Goal: Transaction & Acquisition: Purchase product/service

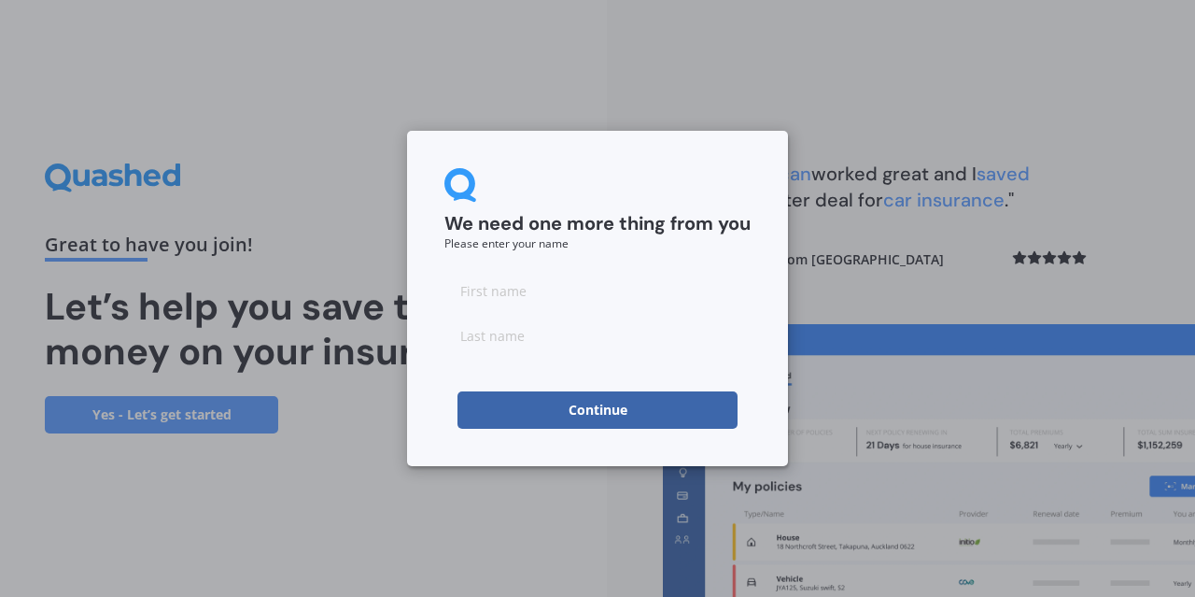
click at [495, 289] on input at bounding box center [597, 290] width 306 height 37
type input "Beate"
click at [481, 341] on input at bounding box center [597, 335] width 306 height 37
type input "[PERSON_NAME]"
click at [604, 412] on button "Continue" at bounding box center [598, 409] width 280 height 37
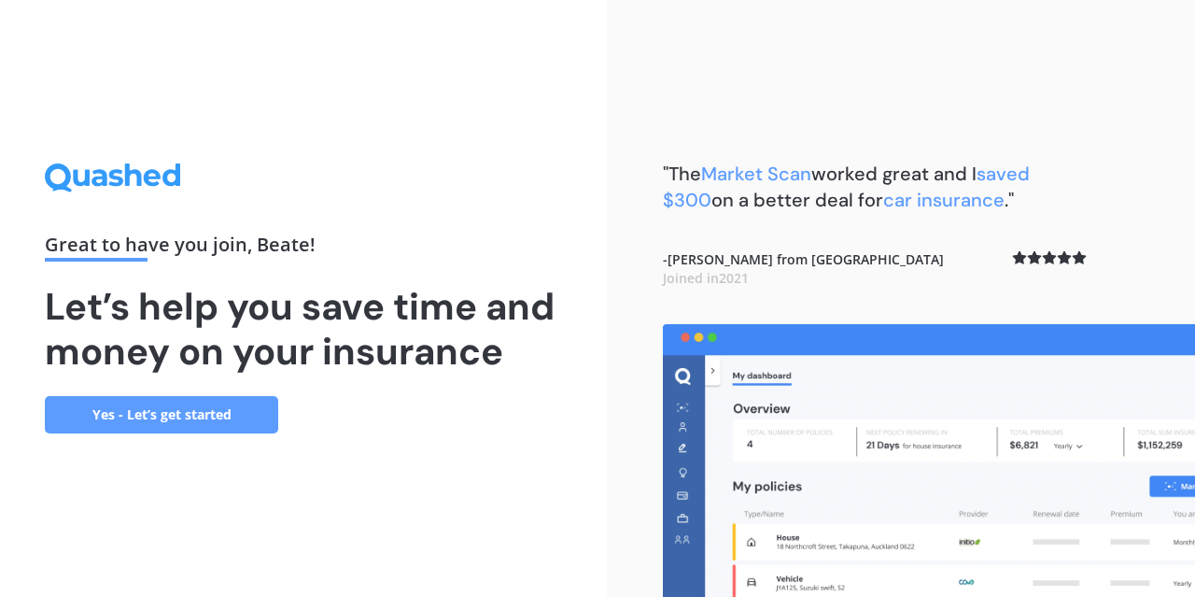
click at [177, 410] on link "Yes - Let’s get started" at bounding box center [161, 414] width 233 height 37
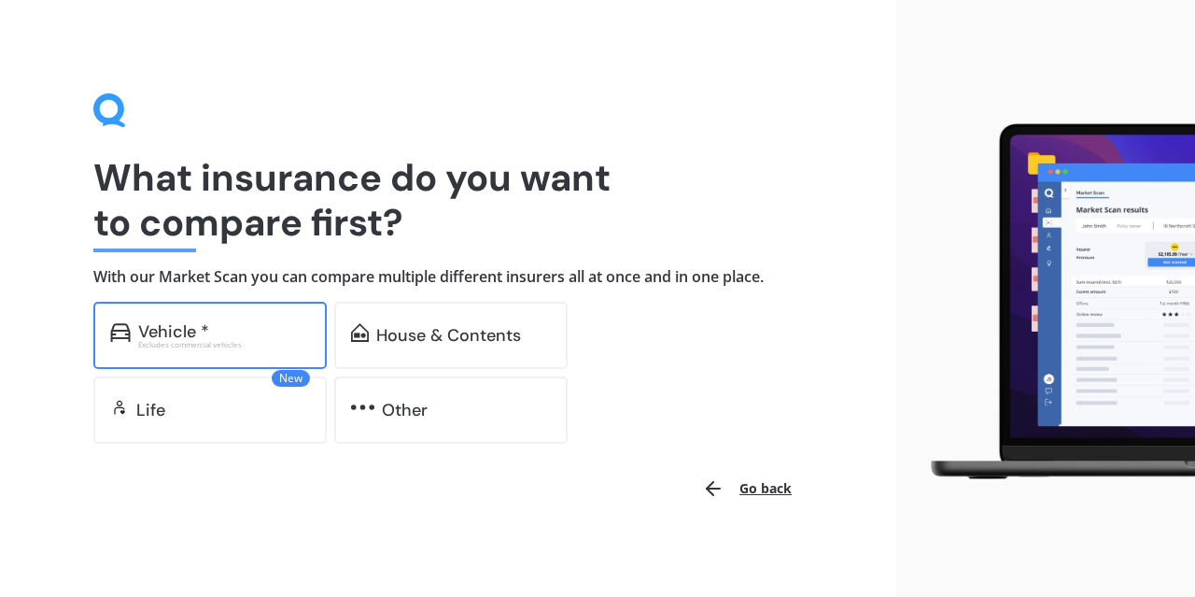
click at [179, 327] on div "Vehicle *" at bounding box center [173, 331] width 71 height 19
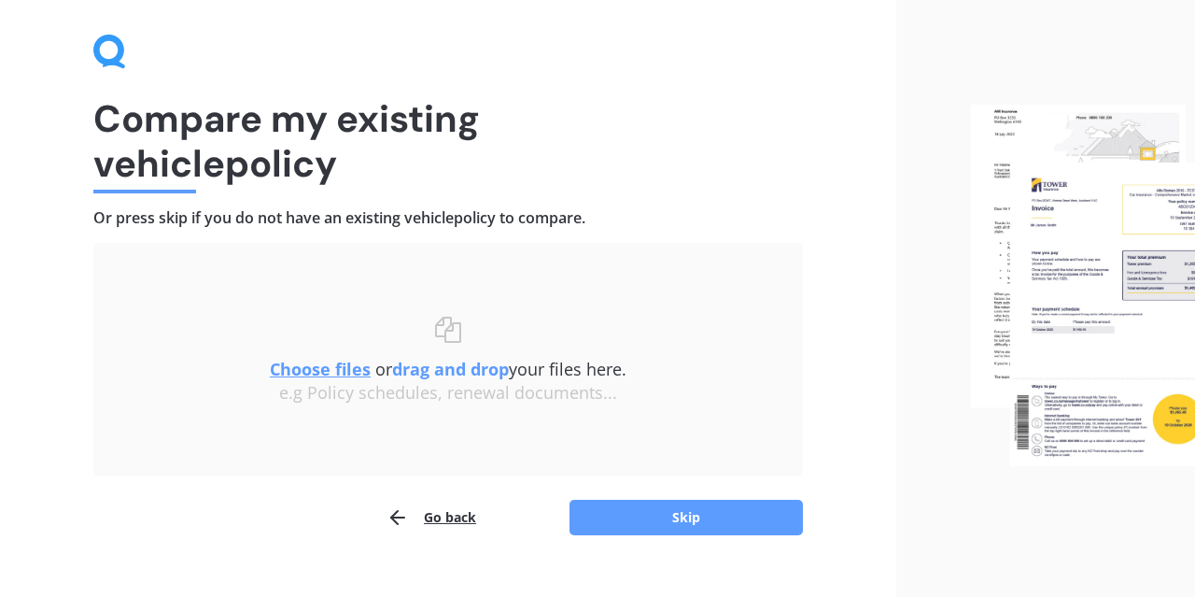
scroll to position [58, 0]
click at [698, 513] on button "Skip" at bounding box center [686, 517] width 233 height 35
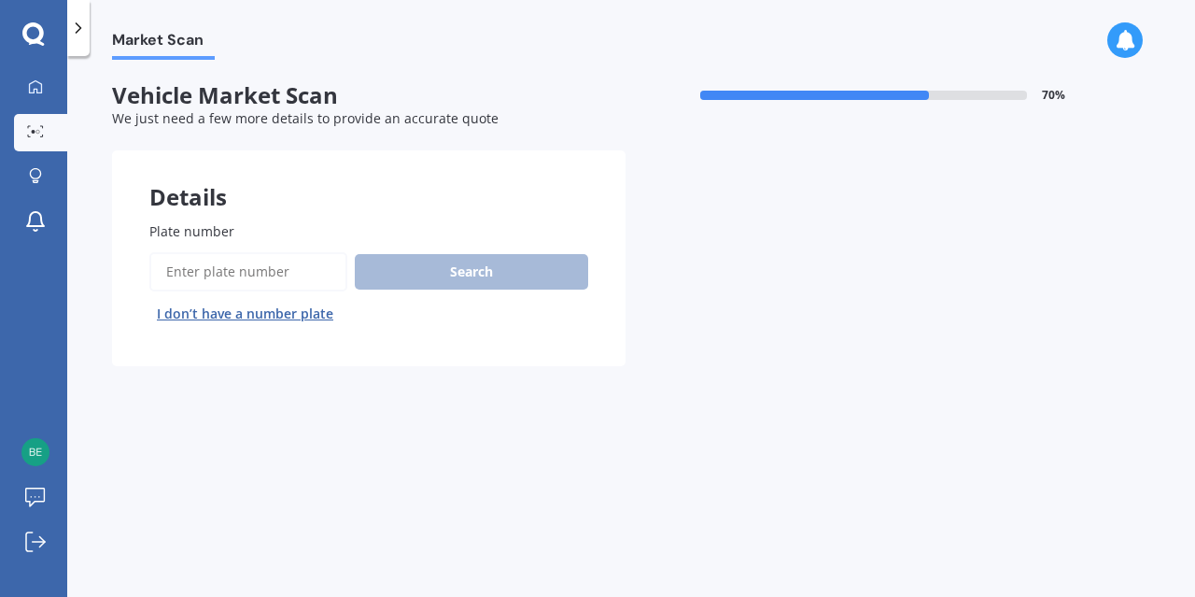
click at [206, 271] on input "Plate number" at bounding box center [248, 271] width 198 height 39
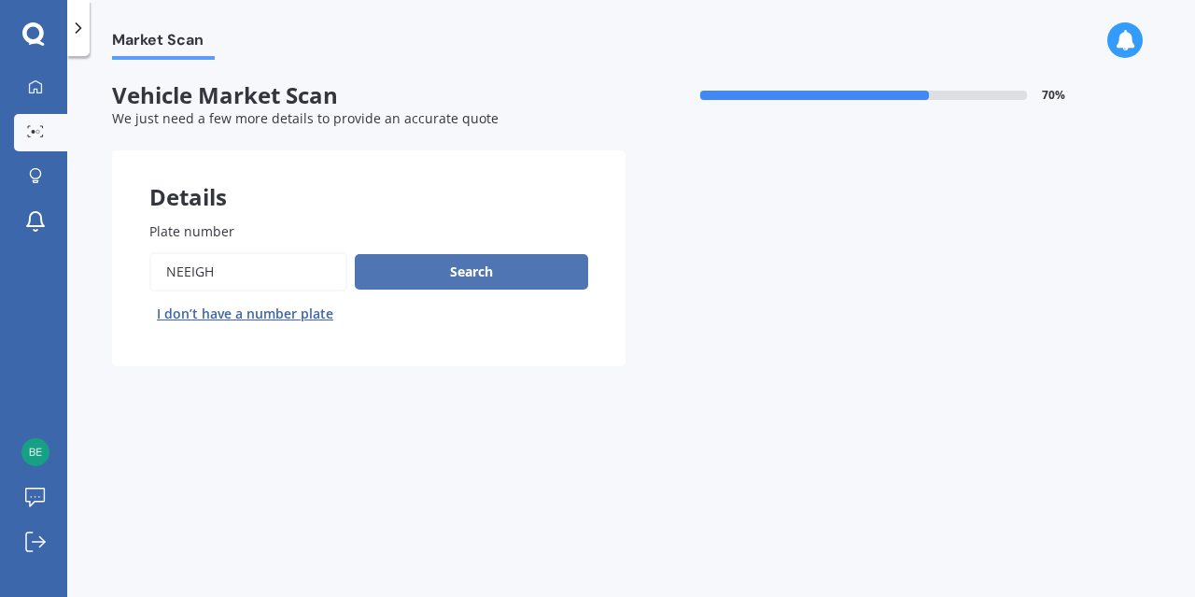
type input "NEEIGH"
click at [486, 269] on button "Search" at bounding box center [471, 271] width 233 height 35
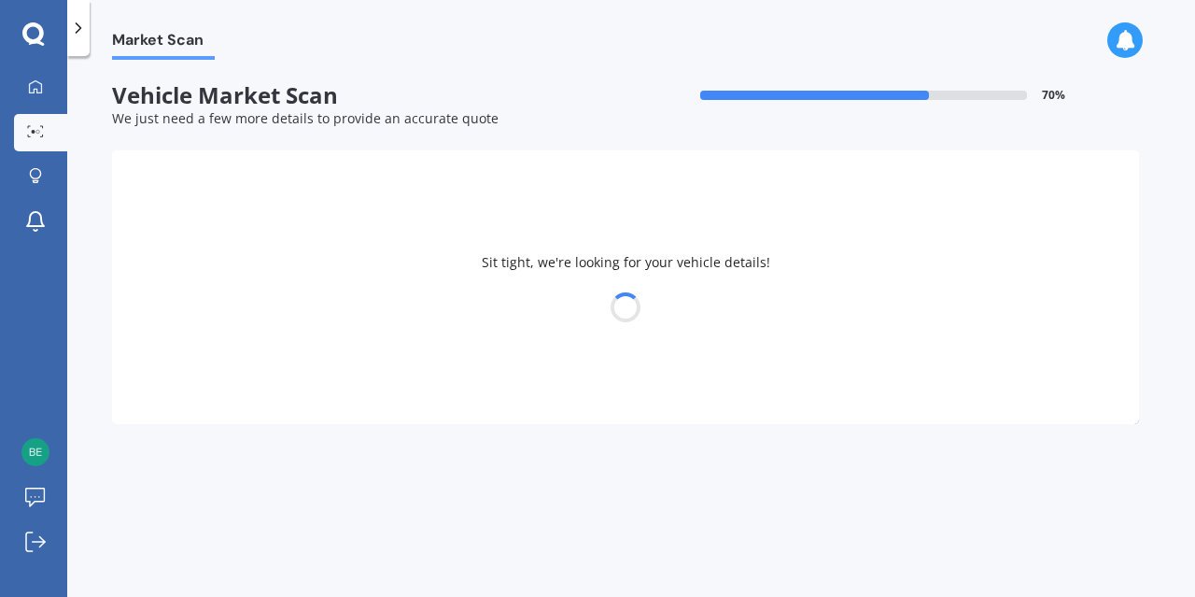
select select "TOYOTA"
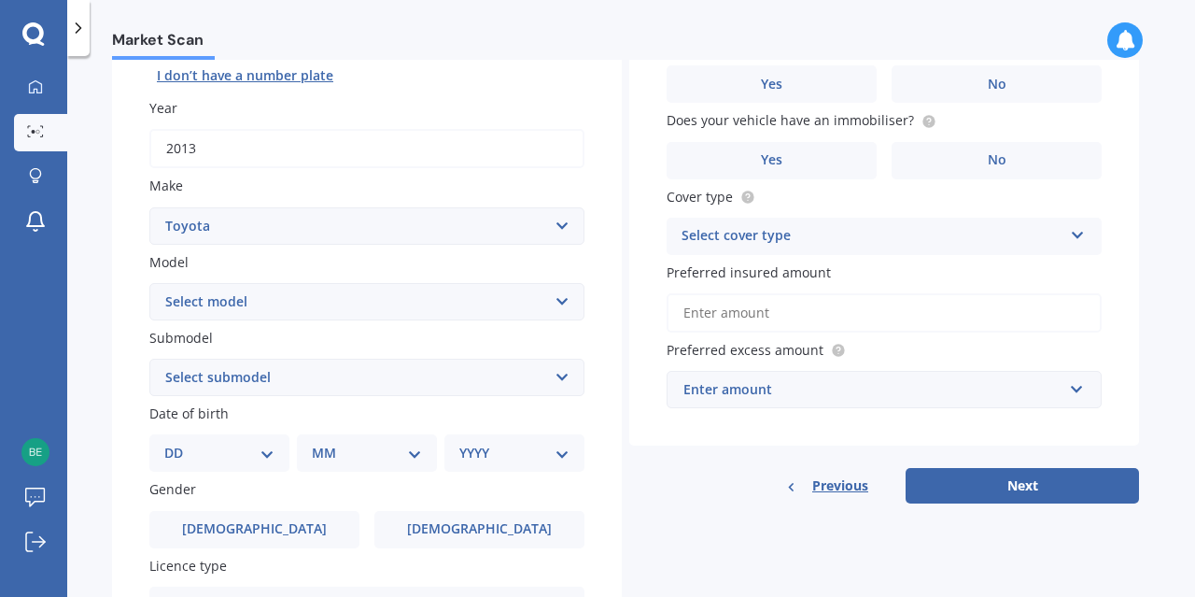
scroll to position [234, 0]
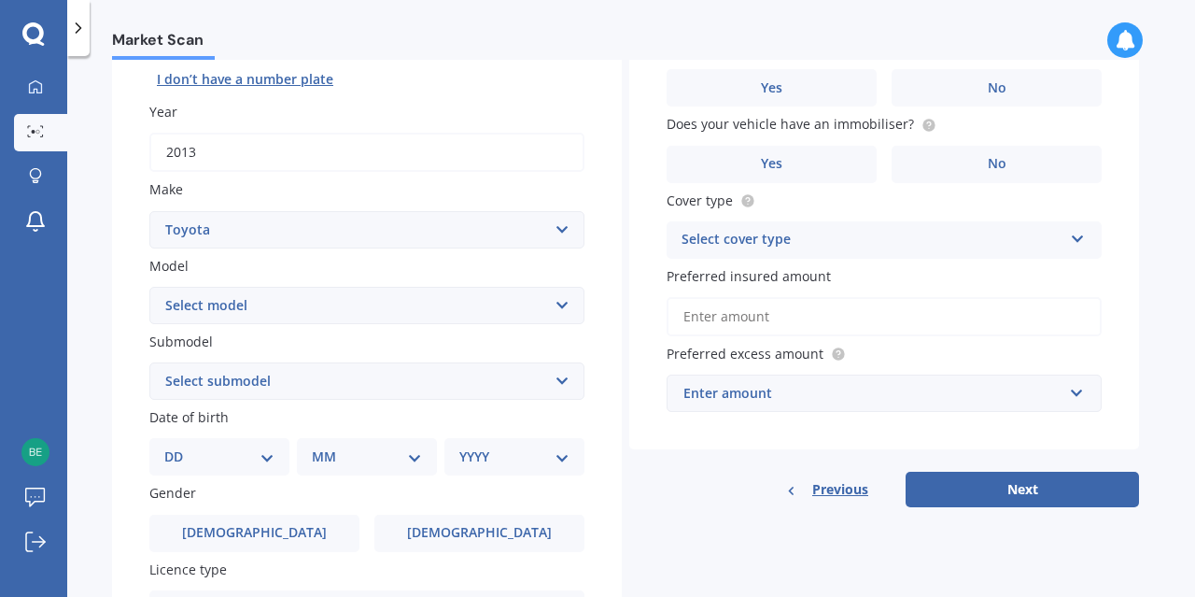
click at [149, 287] on select "Select model 4 Runner 86 [PERSON_NAME] Alphard Altezza Aqua Aristo Aurion Auris…" at bounding box center [366, 305] width 435 height 37
select select "RAV-4"
click option "RAV-4" at bounding box center [0, 0] width 0 height 0
click at [149, 362] on select "Select submodel Diesel EV GX SUV 2.2/4WD/6AT Hybrid Hybrid 2WD Petrol" at bounding box center [366, 380] width 435 height 37
select select "PETROL"
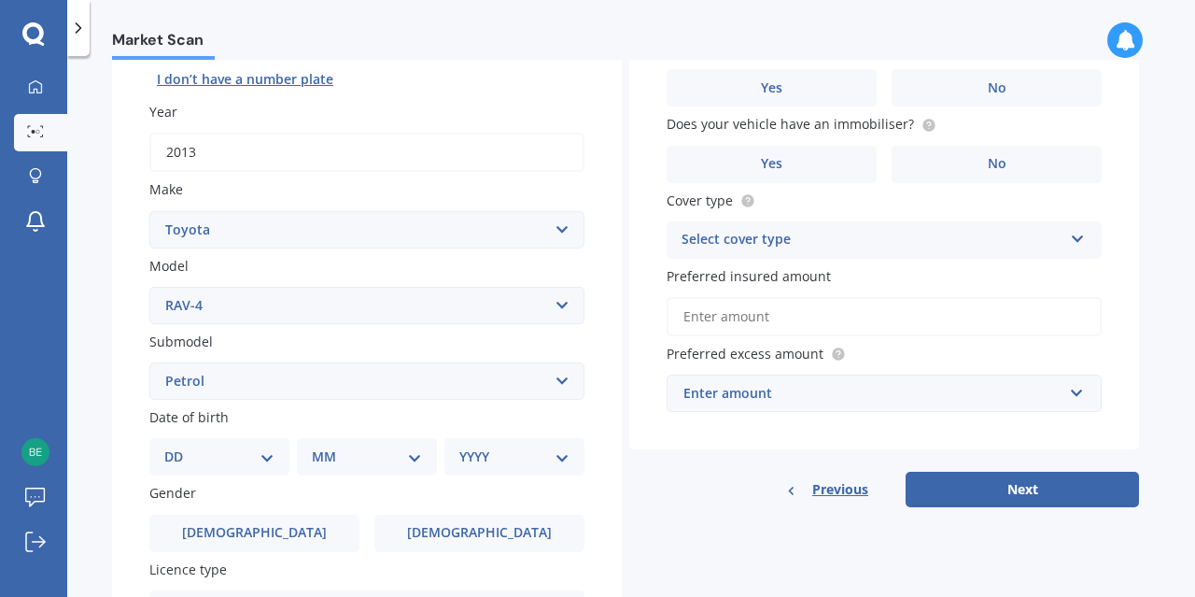
click option "Petrol" at bounding box center [0, 0] width 0 height 0
click at [164, 446] on select "DD 01 02 03 04 05 06 07 08 09 10 11 12 13 14 15 16 17 18 19 20 21 22 23 24 25 2…" at bounding box center [219, 456] width 110 height 21
select select "14"
click option "14" at bounding box center [0, 0] width 0 height 0
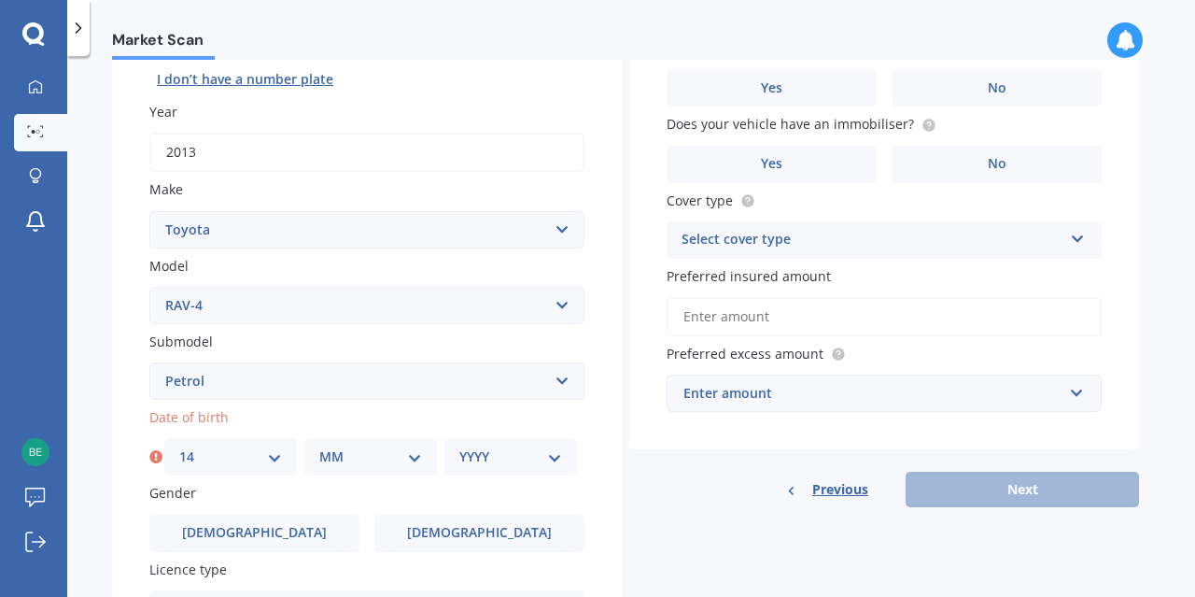
click at [319, 446] on select "MM 01 02 03 04 05 06 07 08 09 10 11 12" at bounding box center [370, 456] width 103 height 21
select select "08"
click option "08" at bounding box center [0, 0] width 0 height 0
click at [459, 446] on select "YYYY 2025 2024 2023 2022 2021 2020 2019 2018 2017 2016 2015 2014 2013 2012 2011…" at bounding box center [510, 456] width 103 height 21
select select "1957"
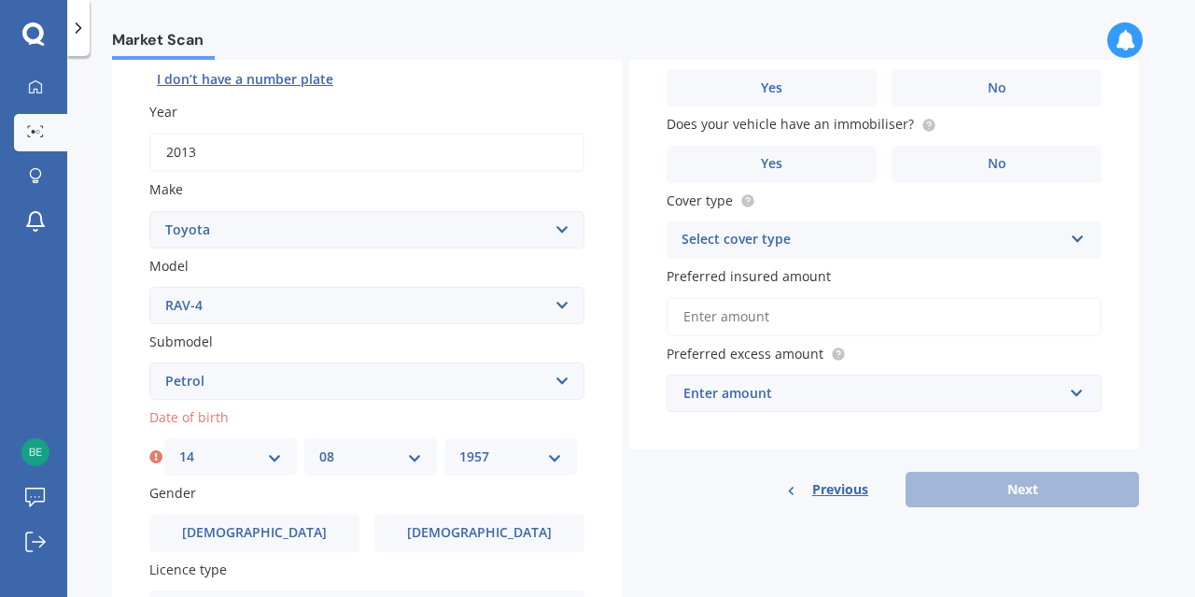
click option "1957" at bounding box center [0, 0] width 0 height 0
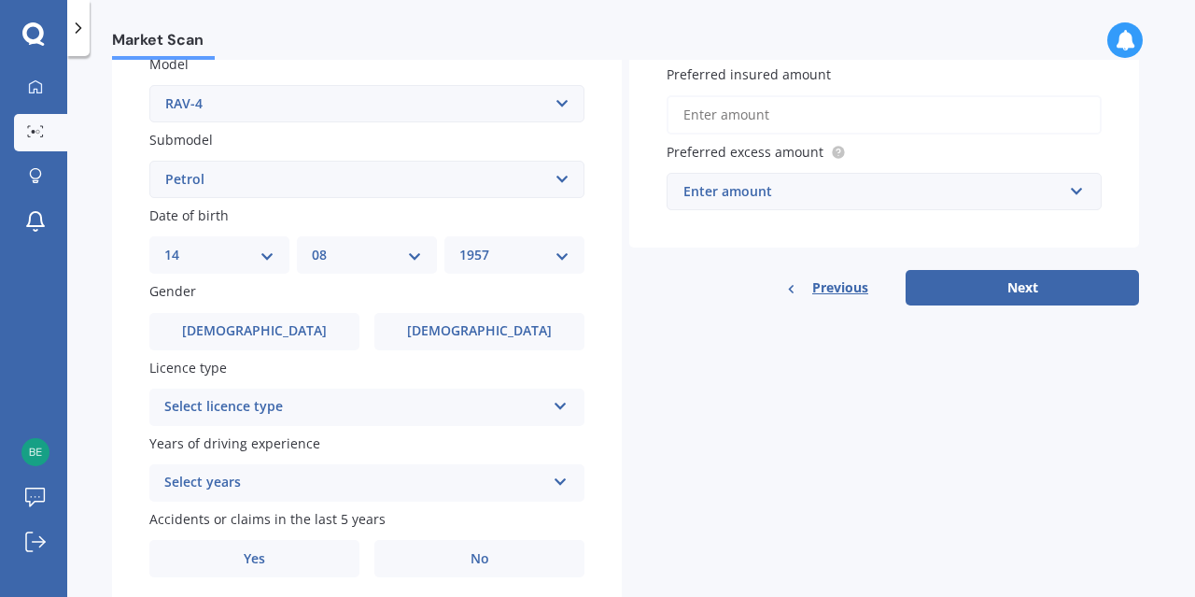
scroll to position [437, 0]
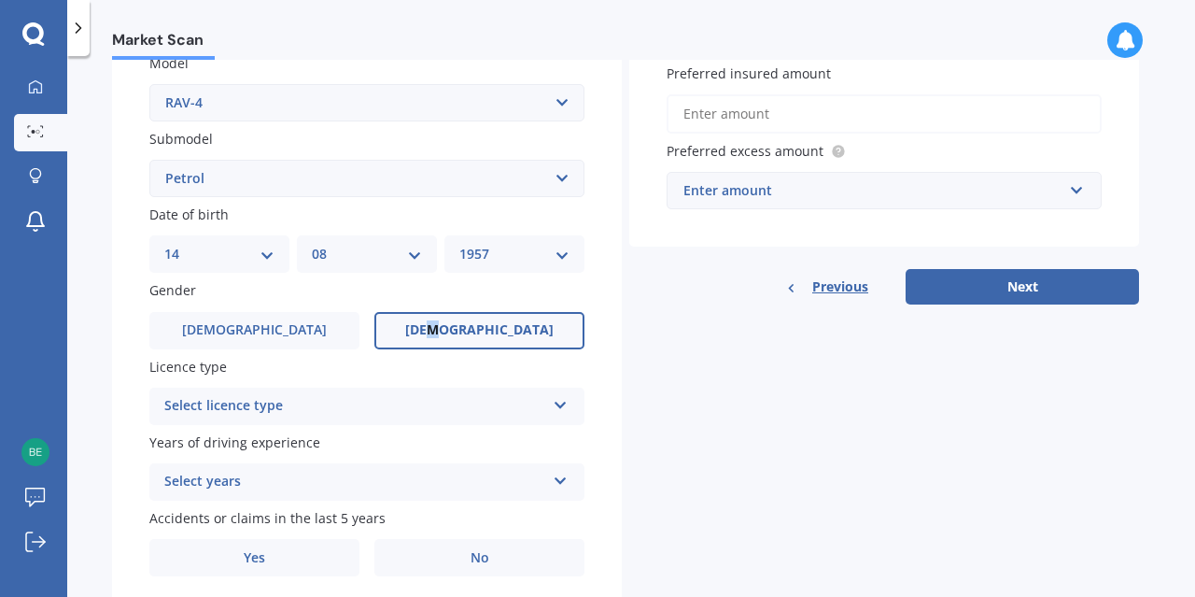
click at [486, 338] on span "[DEMOGRAPHIC_DATA]" at bounding box center [479, 330] width 148 height 16
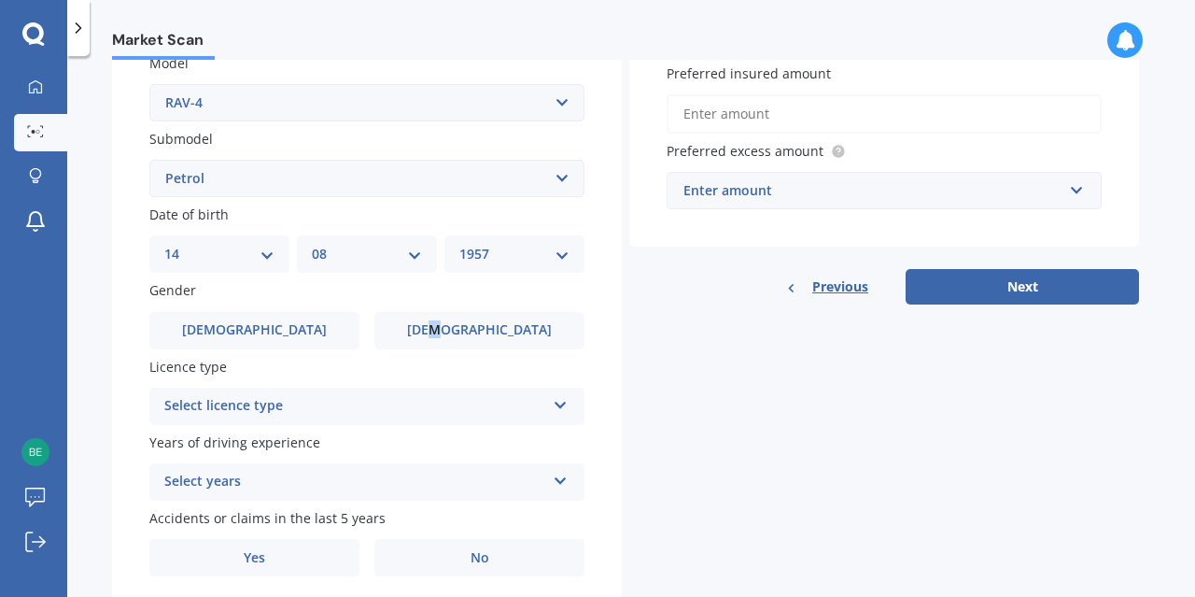
click at [559, 406] on icon at bounding box center [561, 401] width 16 height 13
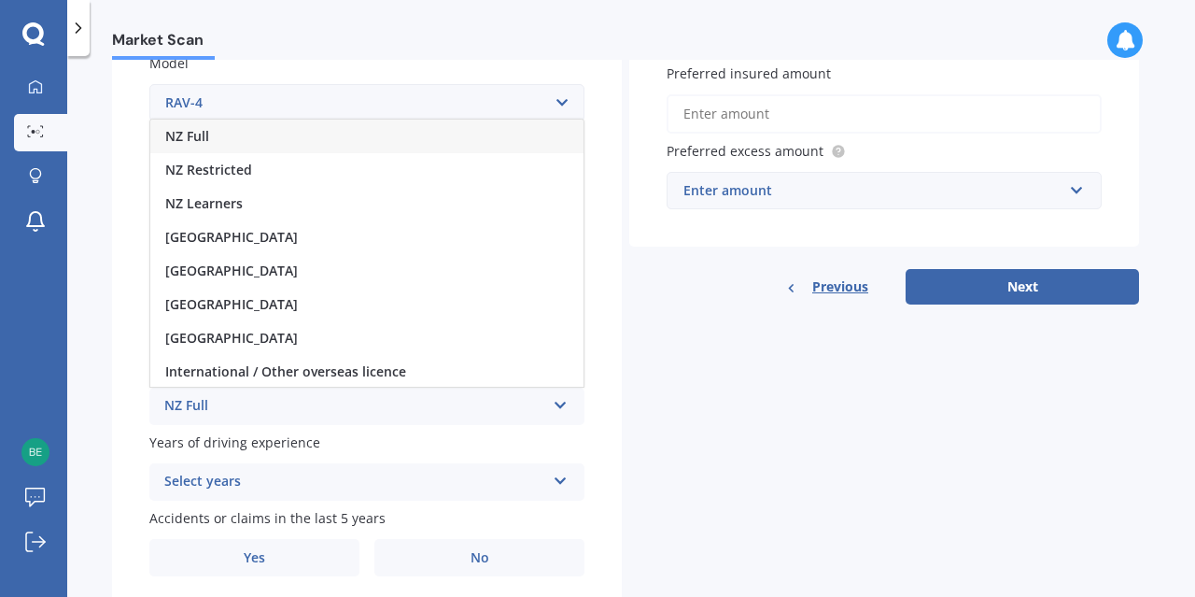
click at [427, 133] on div "NZ Full" at bounding box center [366, 137] width 433 height 34
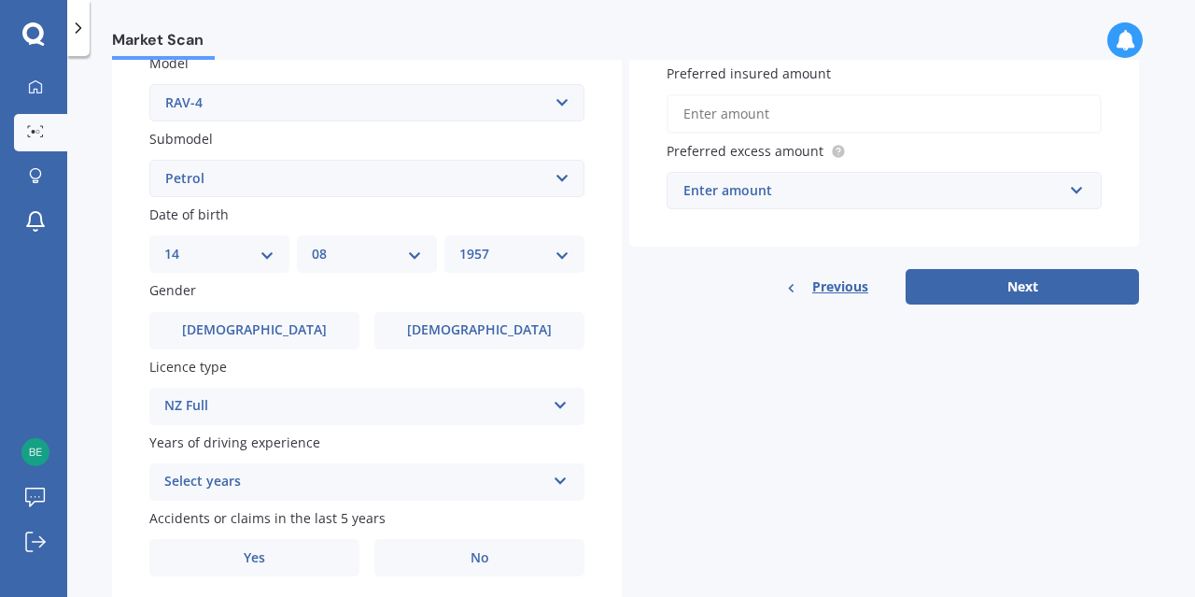
click at [565, 481] on icon at bounding box center [561, 477] width 16 height 13
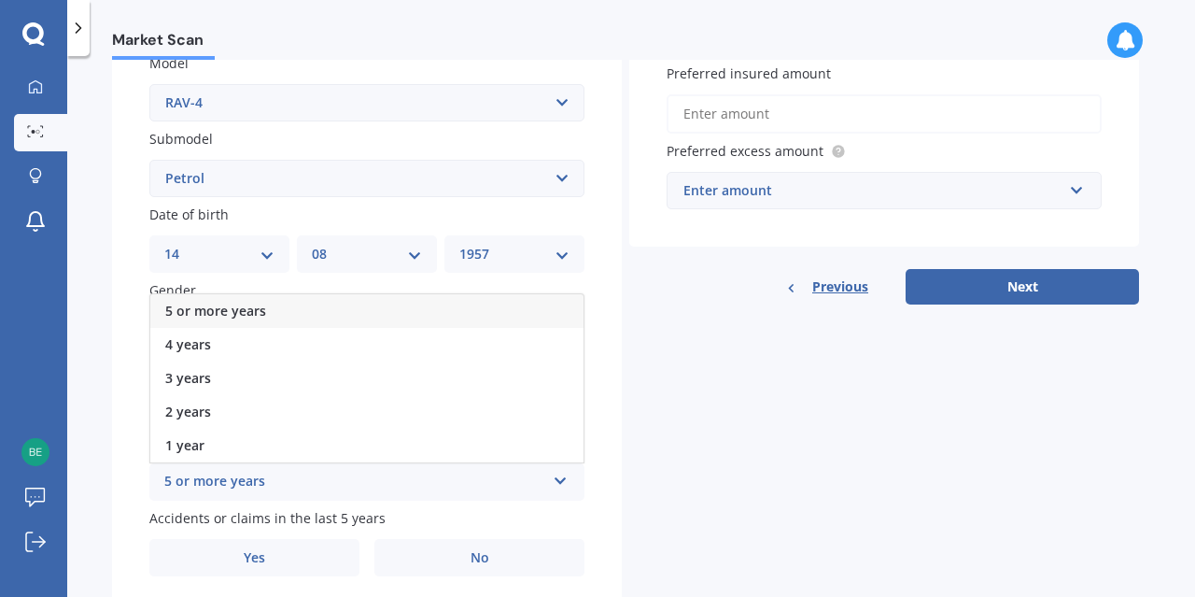
click at [246, 307] on span "5 or more years" at bounding box center [215, 311] width 101 height 18
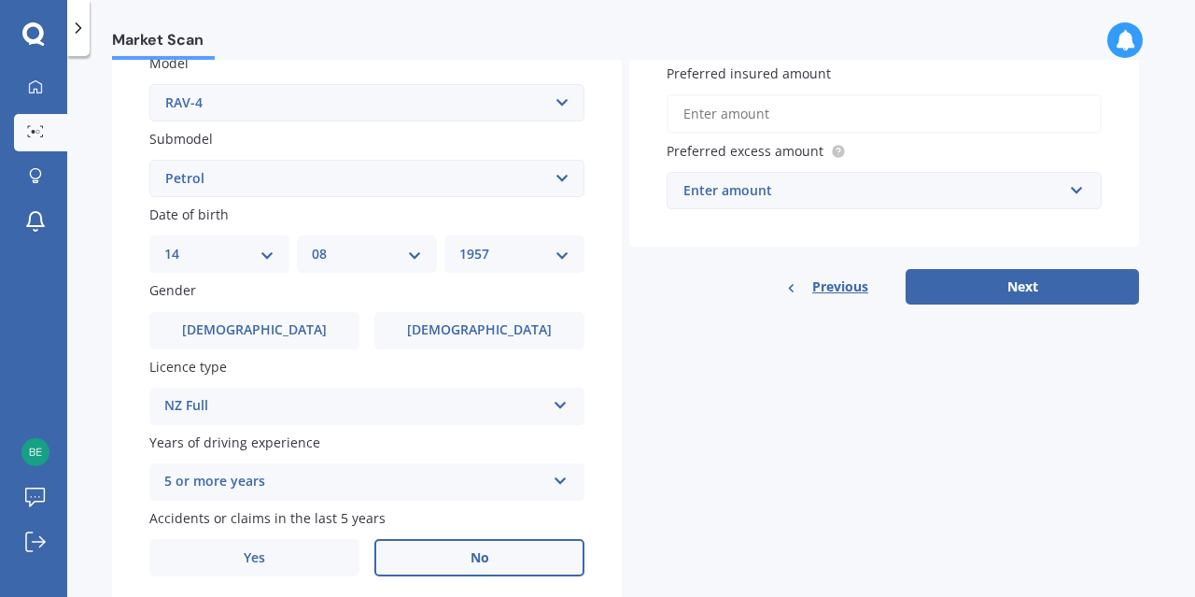
click at [472, 561] on span "No" at bounding box center [480, 558] width 19 height 16
click at [0, 0] on input "No" at bounding box center [0, 0] width 0 height 0
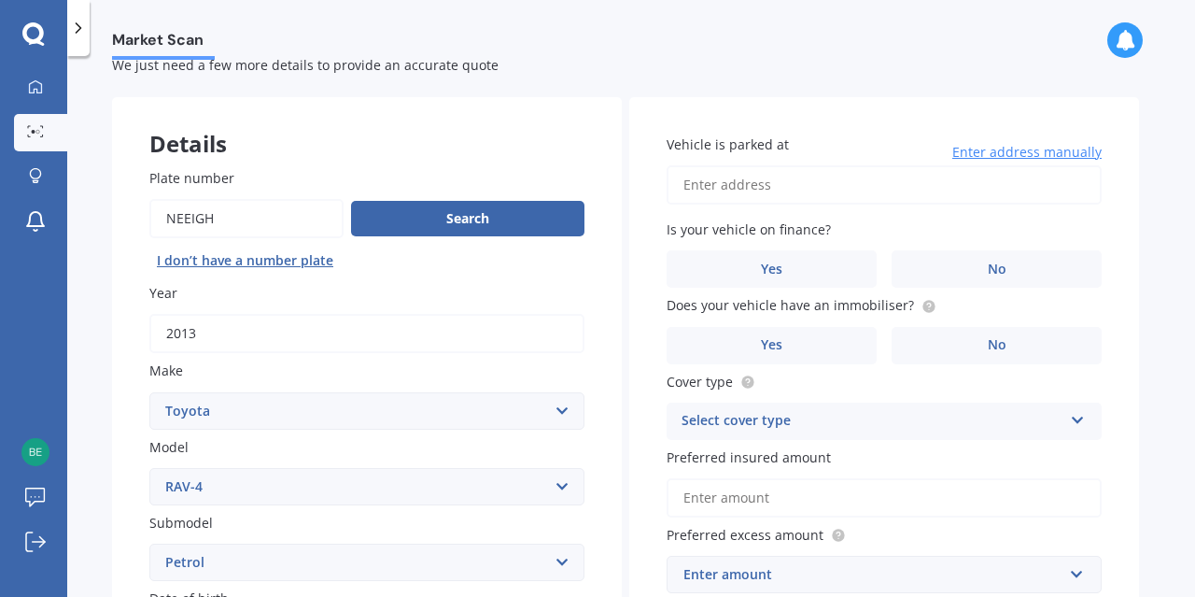
scroll to position [52, 0]
click at [798, 189] on input "Vehicle is parked at" at bounding box center [884, 185] width 435 height 39
type input "[STREET_ADDRESS][PERSON_NAME]"
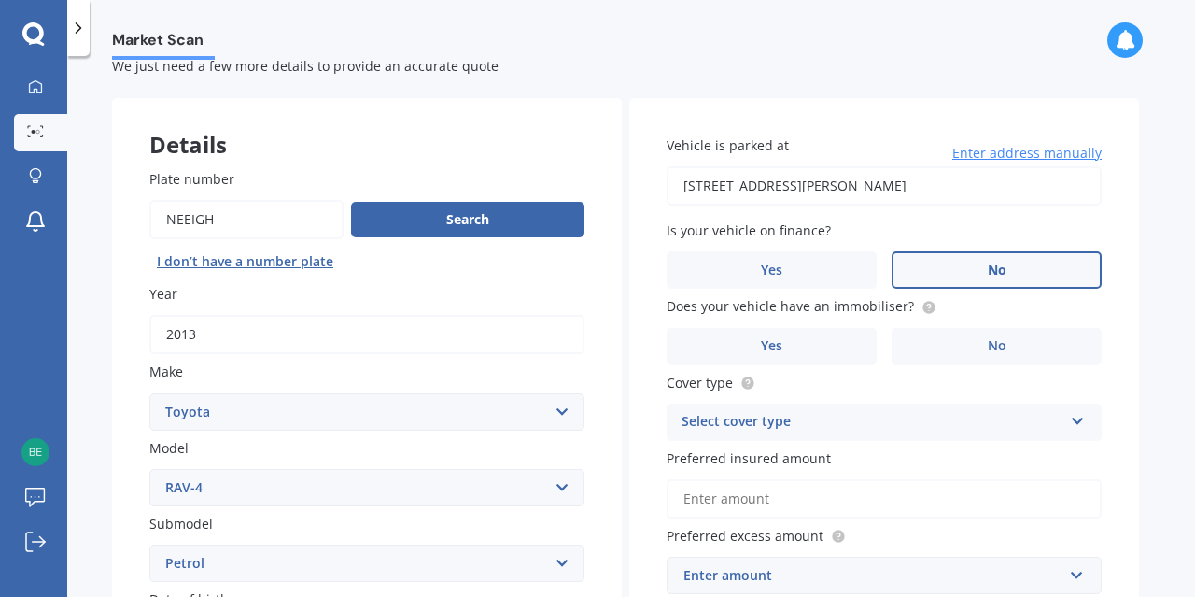
click at [991, 263] on span "No" at bounding box center [997, 270] width 19 height 16
click at [0, 0] on input "No" at bounding box center [0, 0] width 0 height 0
click at [973, 340] on label "No" at bounding box center [997, 346] width 210 height 37
click at [0, 0] on input "No" at bounding box center [0, 0] width 0 height 0
click at [1078, 420] on icon at bounding box center [1078, 417] width 16 height 13
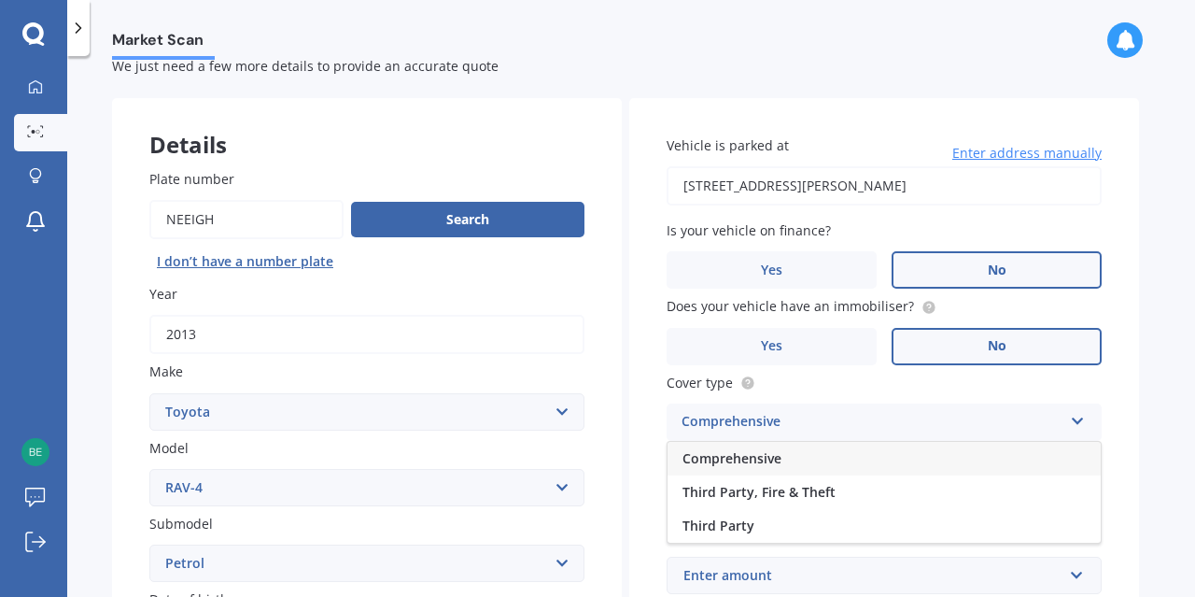
click at [929, 453] on div "Comprehensive" at bounding box center [884, 459] width 433 height 34
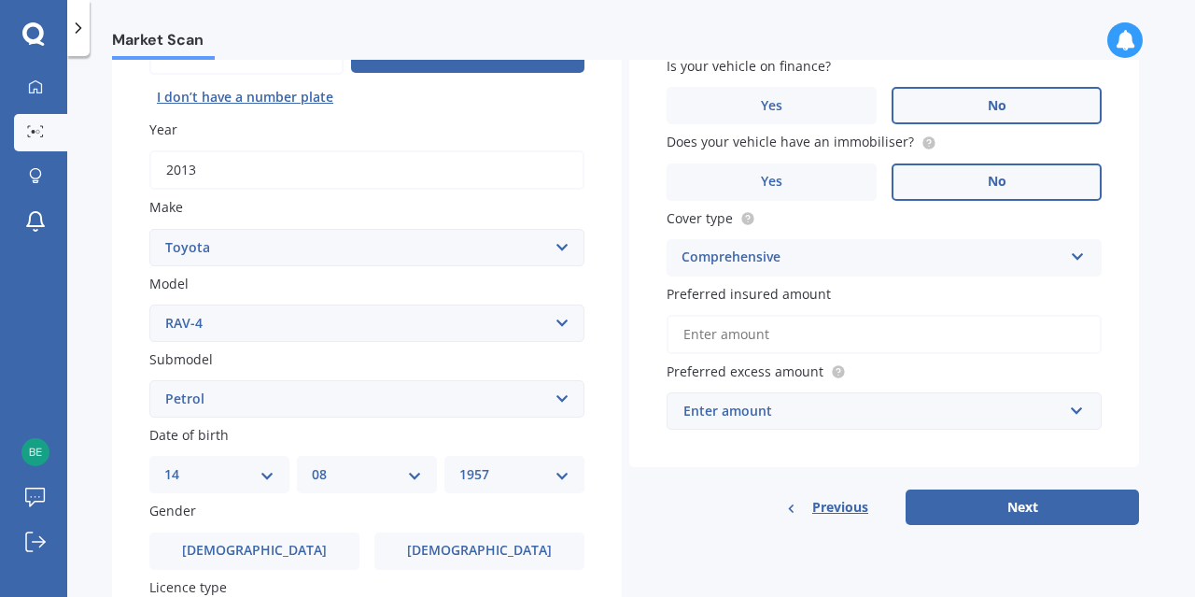
scroll to position [225, 0]
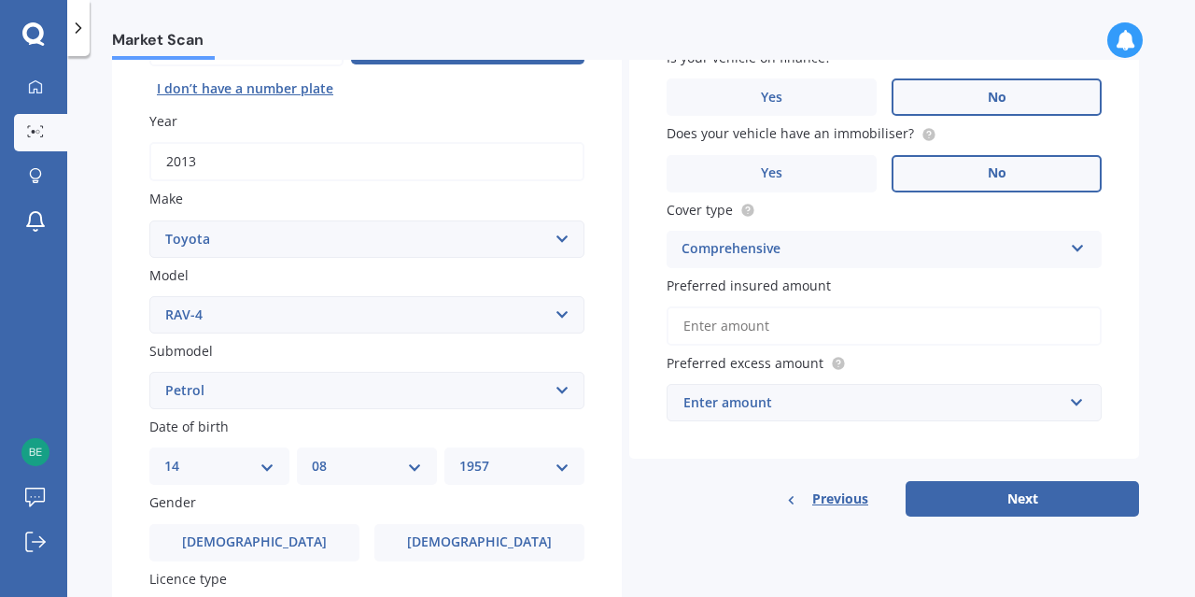
click at [751, 326] on input "Preferred insured amount" at bounding box center [884, 325] width 435 height 39
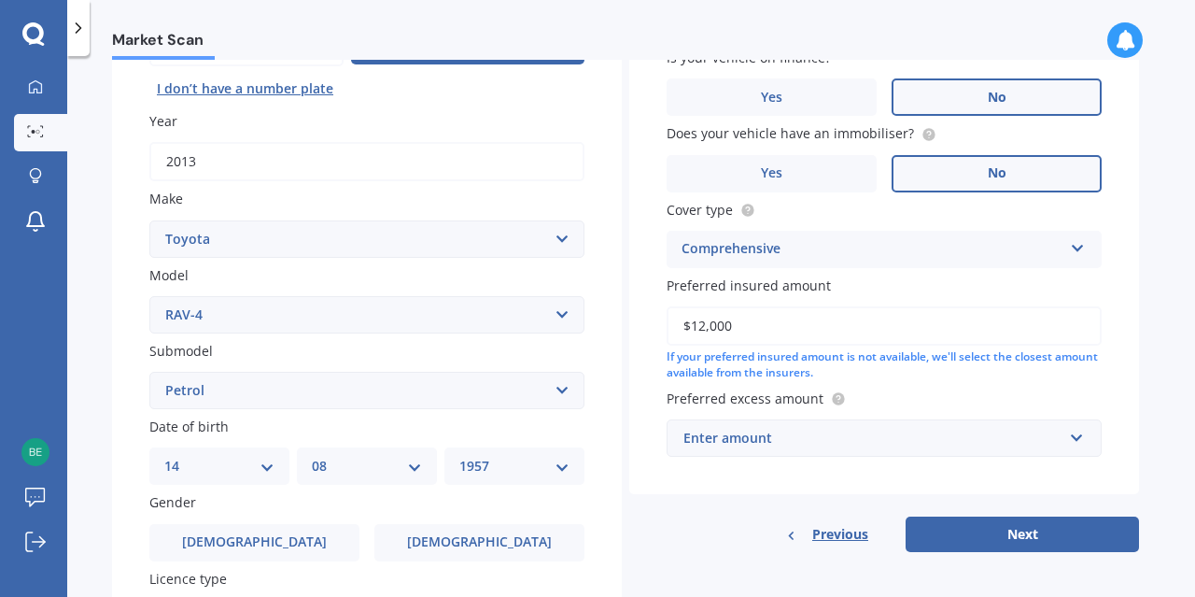
type input "$12,000"
click at [800, 402] on span "Preferred excess amount" at bounding box center [745, 398] width 157 height 18
click at [1078, 442] on input "text" at bounding box center [878, 437] width 418 height 35
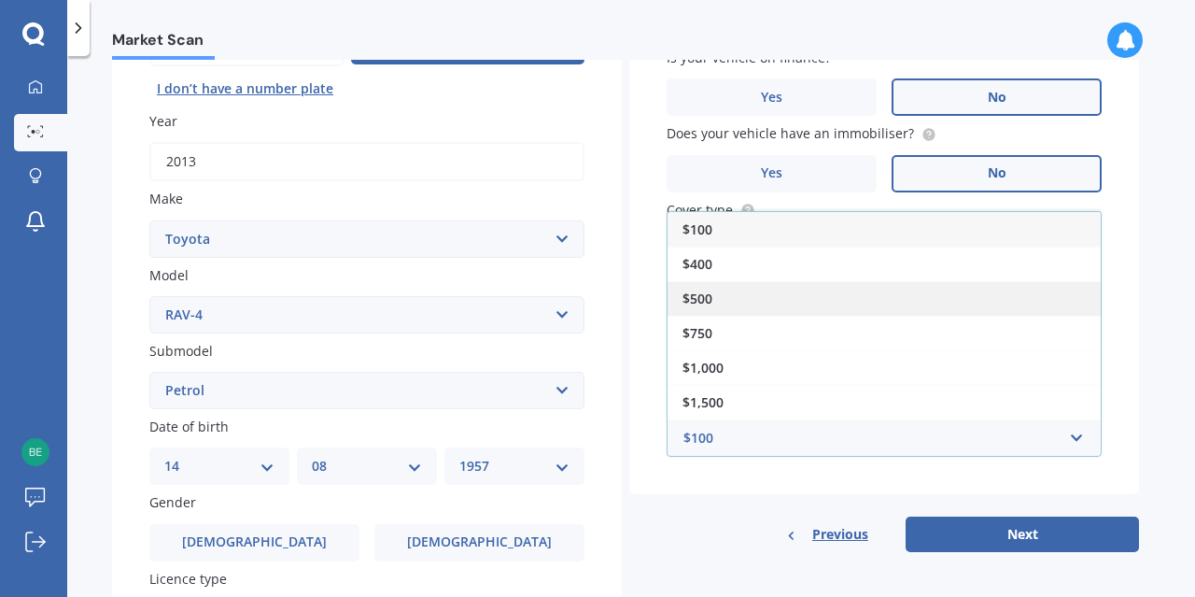
click at [716, 293] on div "$500" at bounding box center [884, 298] width 433 height 35
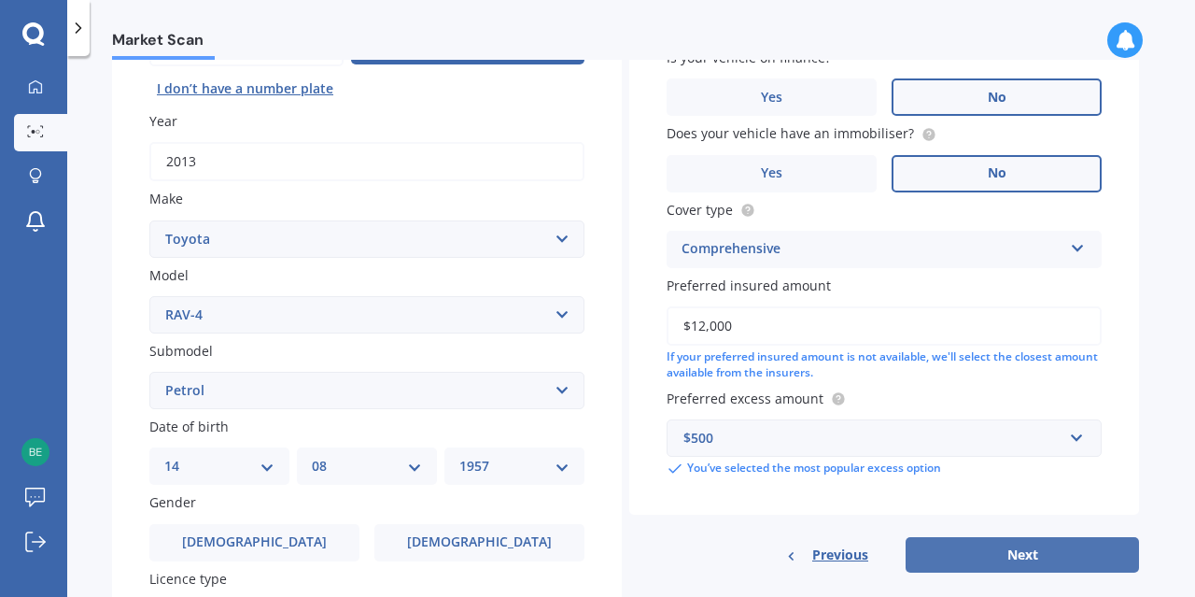
click at [1026, 557] on button "Next" at bounding box center [1022, 554] width 233 height 35
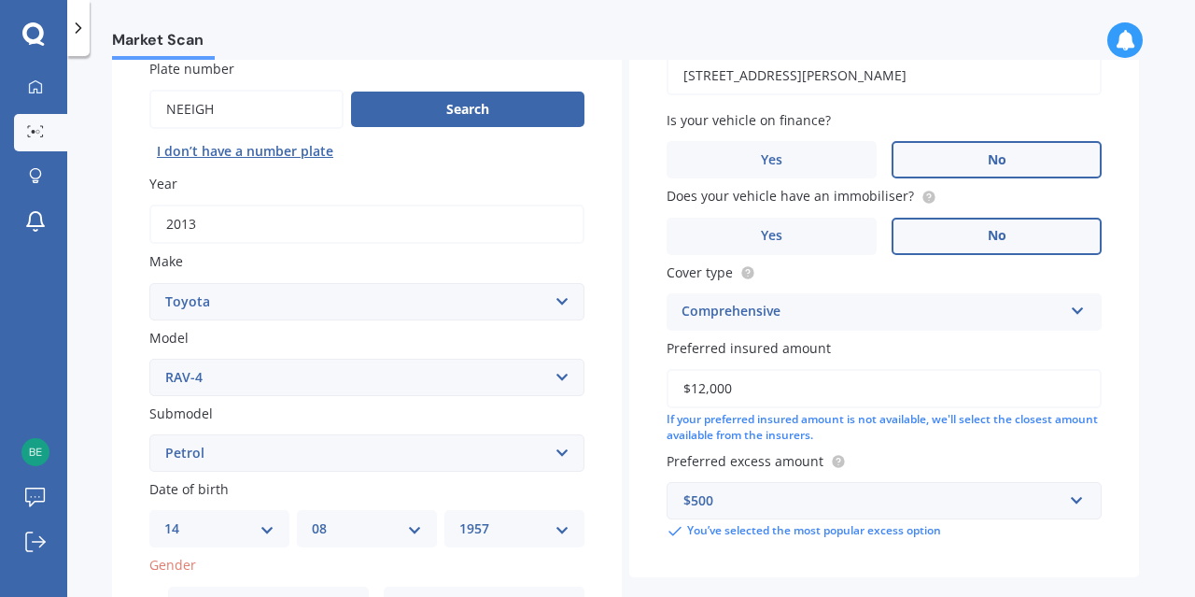
scroll to position [0, 0]
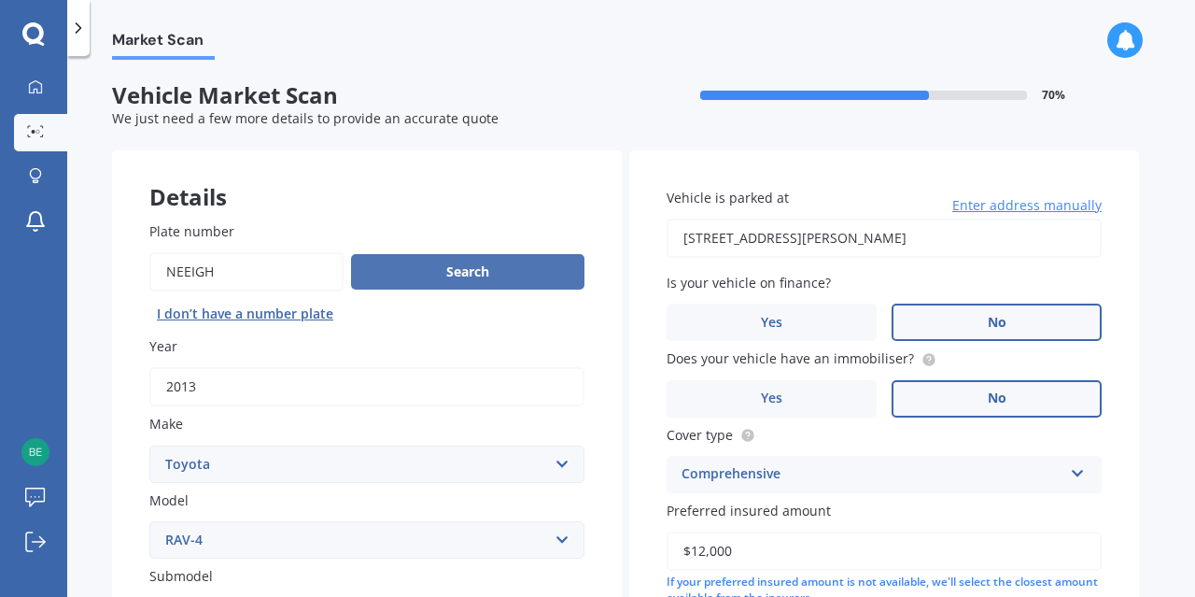
click at [503, 271] on button "Search" at bounding box center [467, 271] width 233 height 35
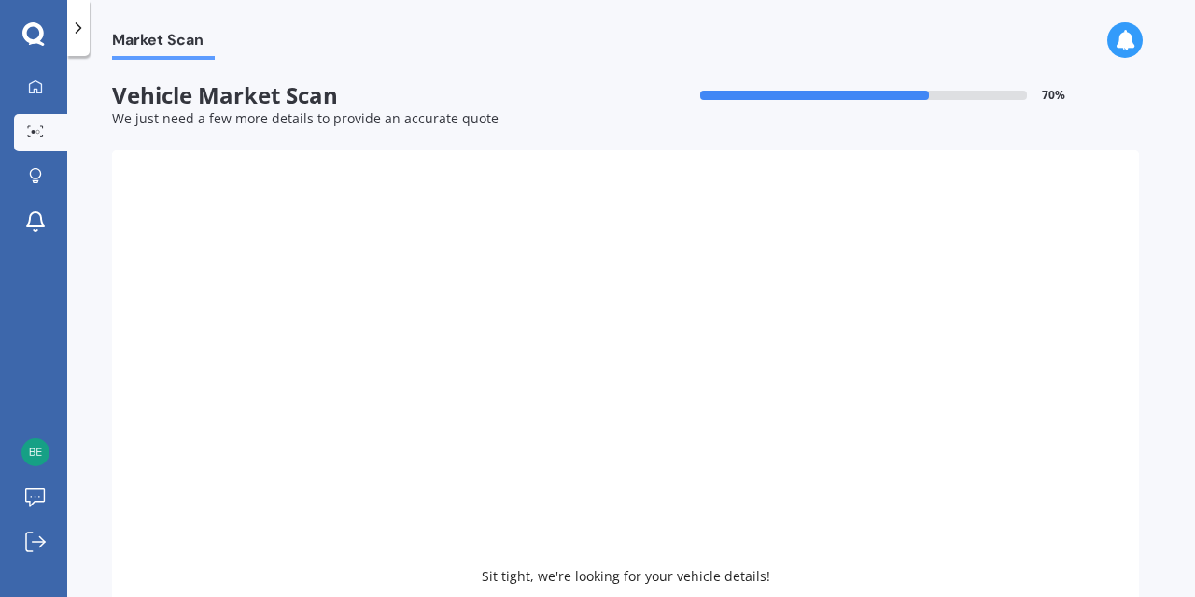
select select
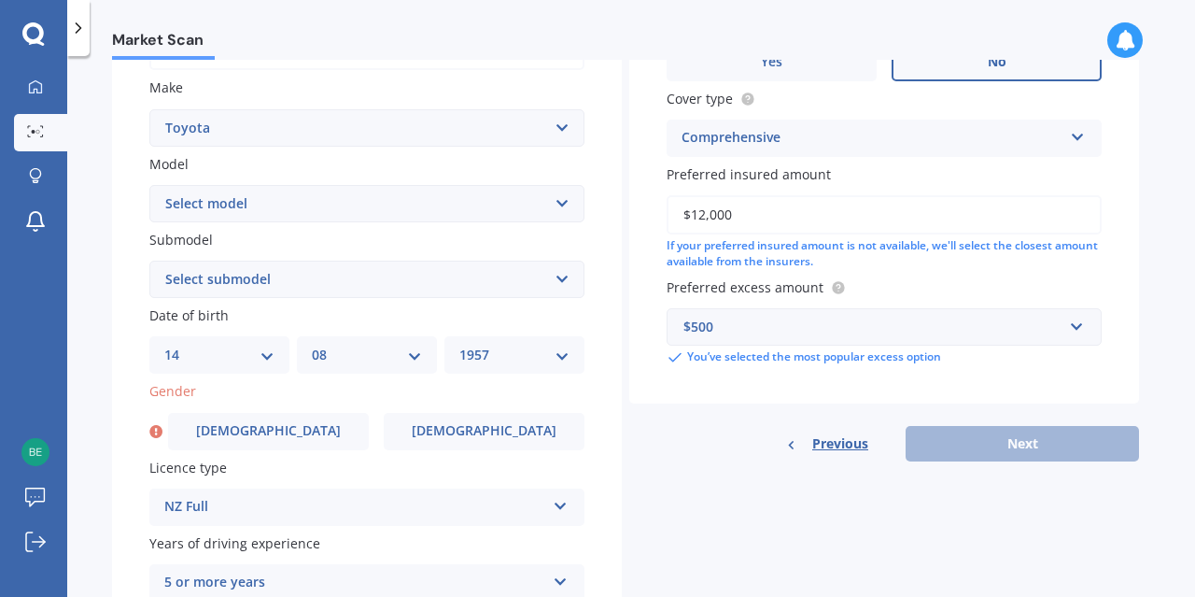
scroll to position [358, 0]
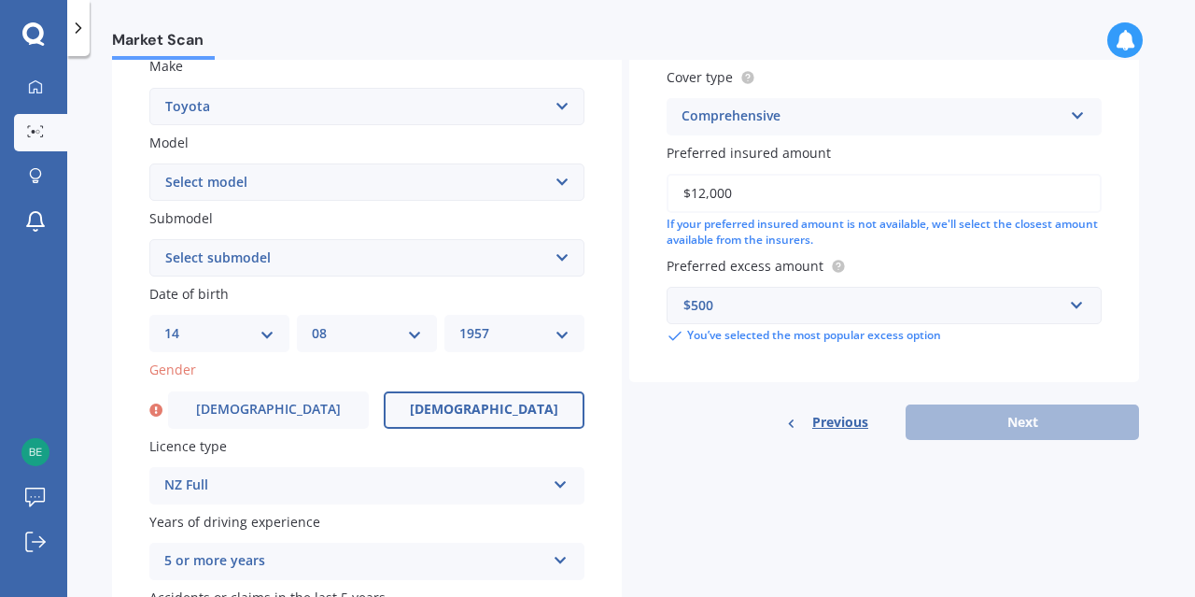
click at [489, 408] on span "[DEMOGRAPHIC_DATA]" at bounding box center [484, 410] width 148 height 16
click at [0, 0] on input "[DEMOGRAPHIC_DATA]" at bounding box center [0, 0] width 0 height 0
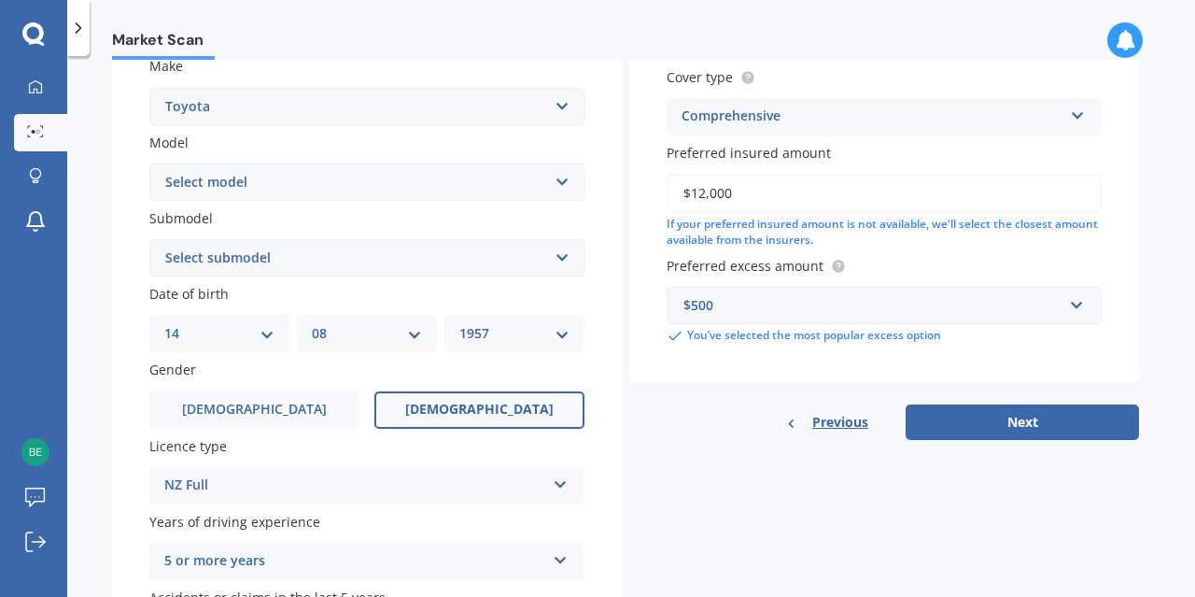
click at [149, 163] on select "Select model 4 Runner 86 [PERSON_NAME] Alphard Altezza Aqua Aristo Aurion Auris…" at bounding box center [366, 181] width 435 height 37
select select "RAV-4"
click option "RAV-4" at bounding box center [0, 0] width 0 height 0
click at [149, 239] on select "Select submodel Diesel EV GX SUV 2.2/4WD/6AT Hybrid Hybrid 2WD Petrol" at bounding box center [366, 257] width 435 height 37
select select "PETROL"
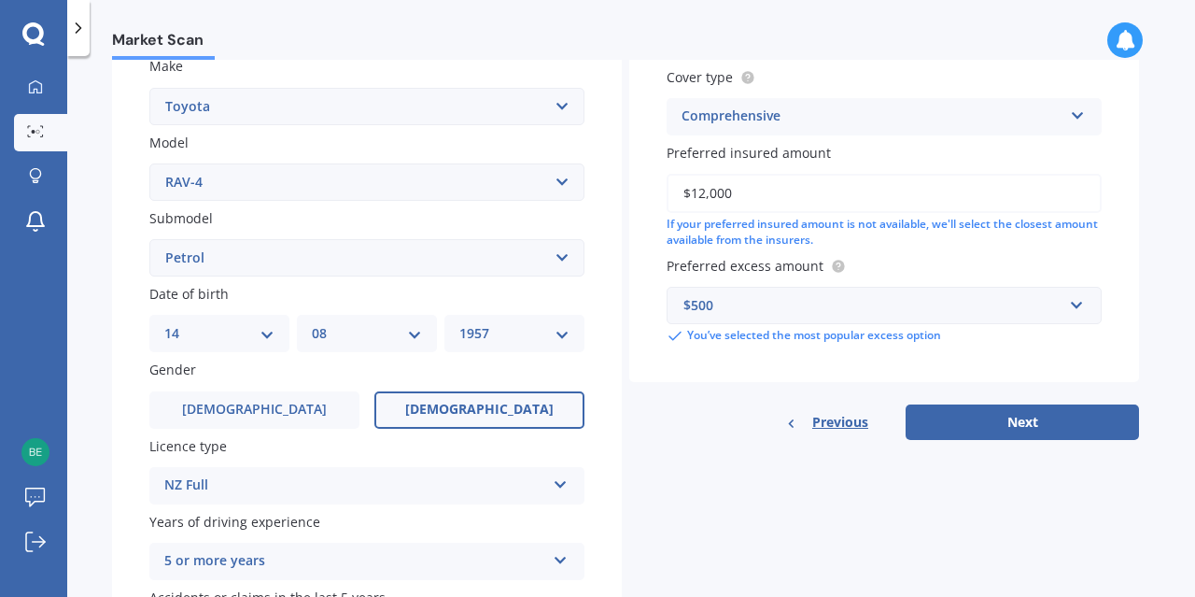
click option "Petrol" at bounding box center [0, 0] width 0 height 0
click at [1043, 421] on button "Next" at bounding box center [1022, 421] width 233 height 35
select select "14"
select select "08"
select select "1957"
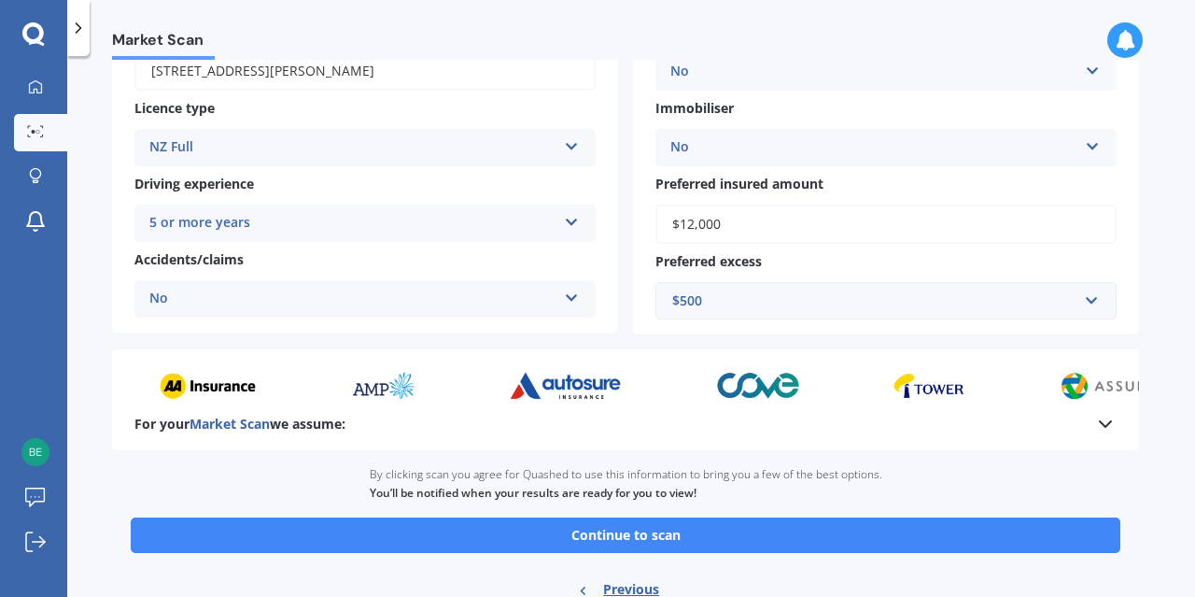
scroll to position [368, 0]
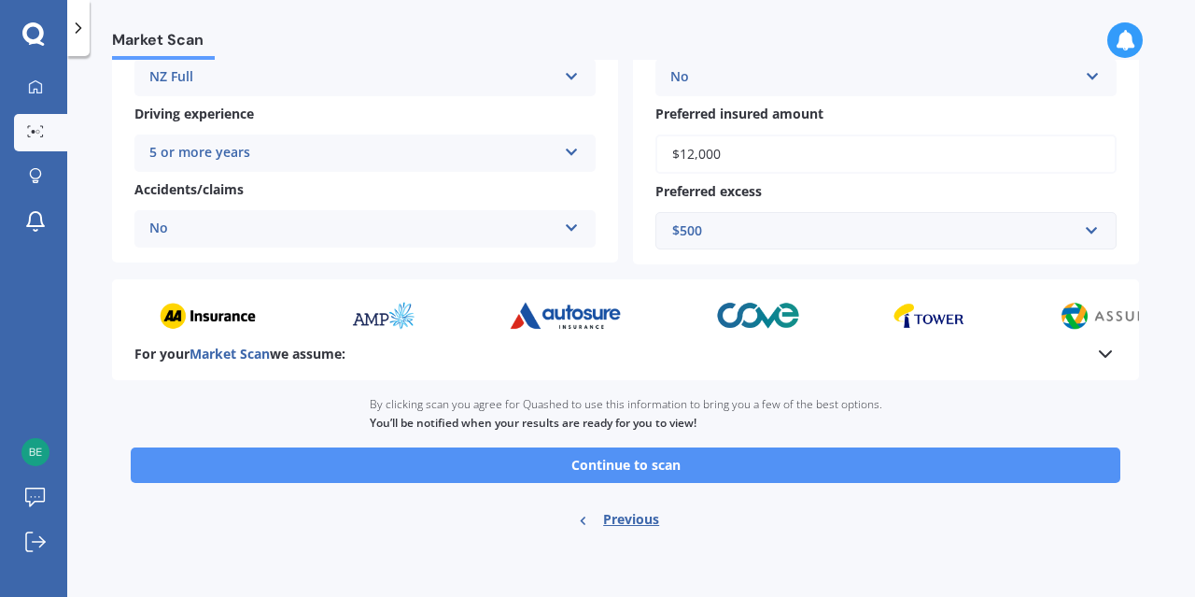
click at [718, 462] on button "Continue to scan" at bounding box center [626, 464] width 990 height 35
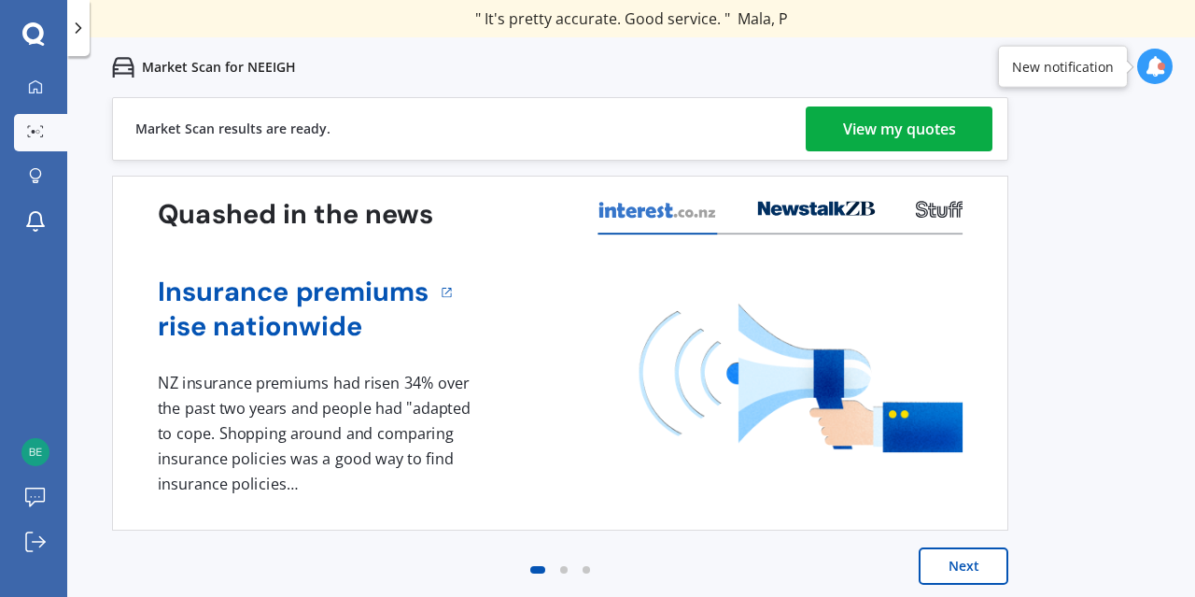
click at [876, 124] on div "View my quotes" at bounding box center [899, 128] width 113 height 45
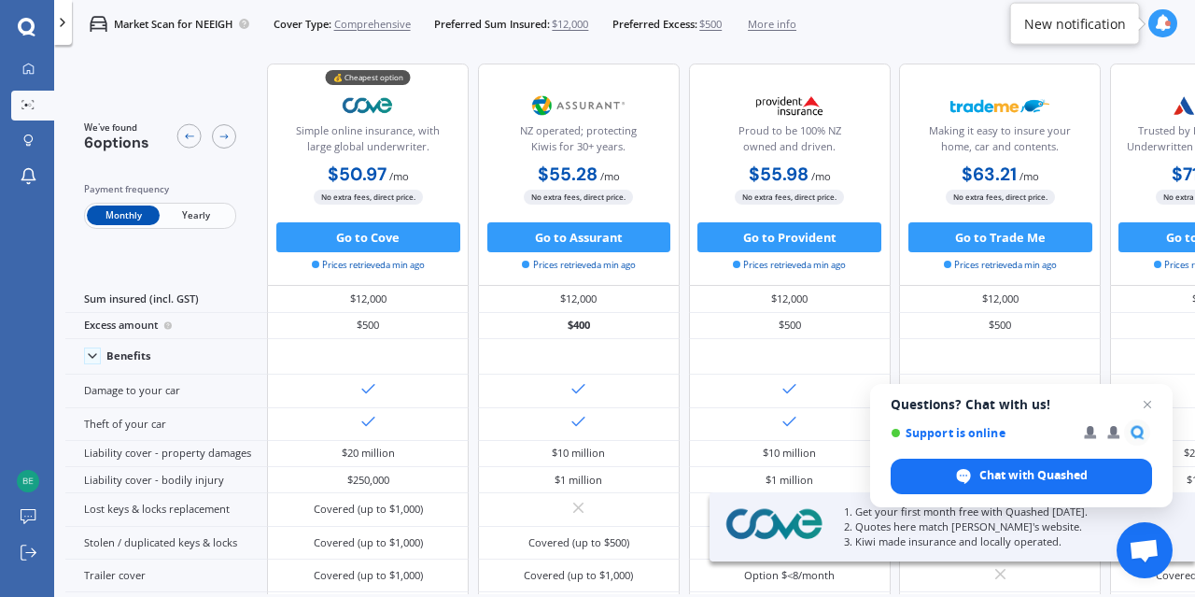
click at [193, 208] on span "Yearly" at bounding box center [196, 215] width 73 height 20
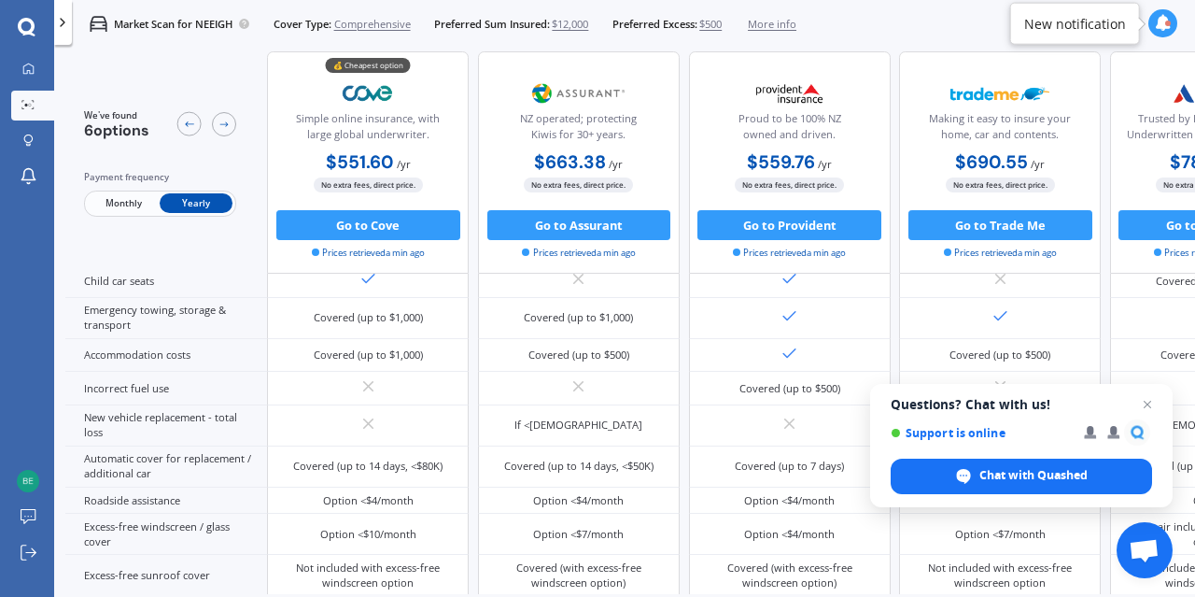
scroll to position [414, 0]
click at [1144, 402] on span "Open chat" at bounding box center [1147, 404] width 23 height 23
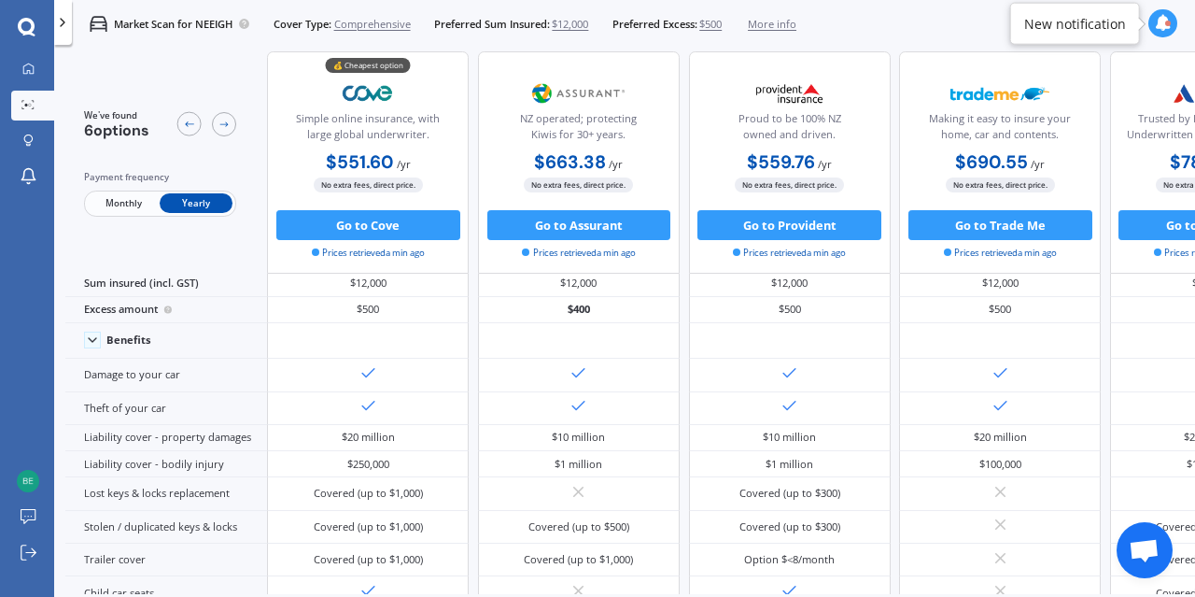
scroll to position [18, 0]
click at [227, 126] on icon at bounding box center [224, 125] width 12 height 12
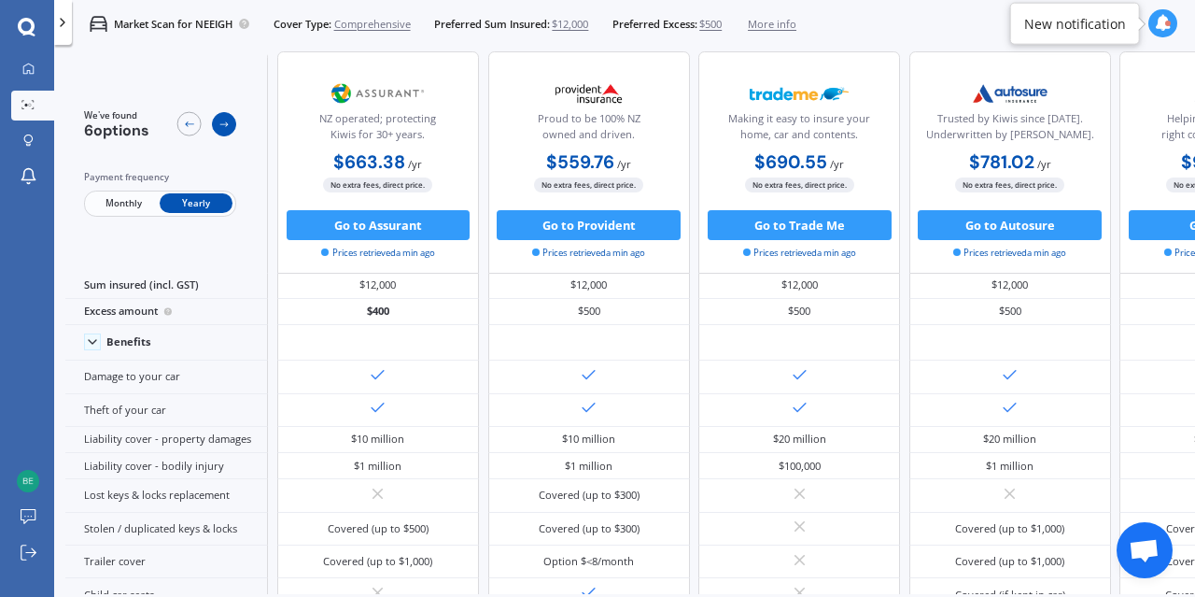
scroll to position [18, 252]
click at [224, 124] on icon at bounding box center [224, 125] width 12 height 12
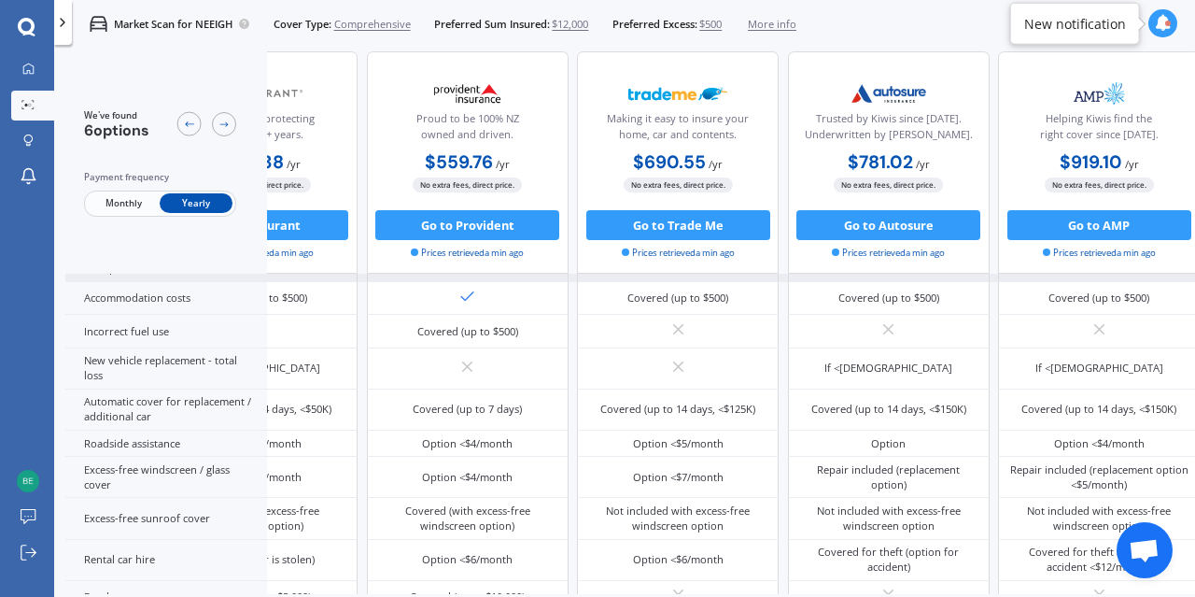
scroll to position [483, 402]
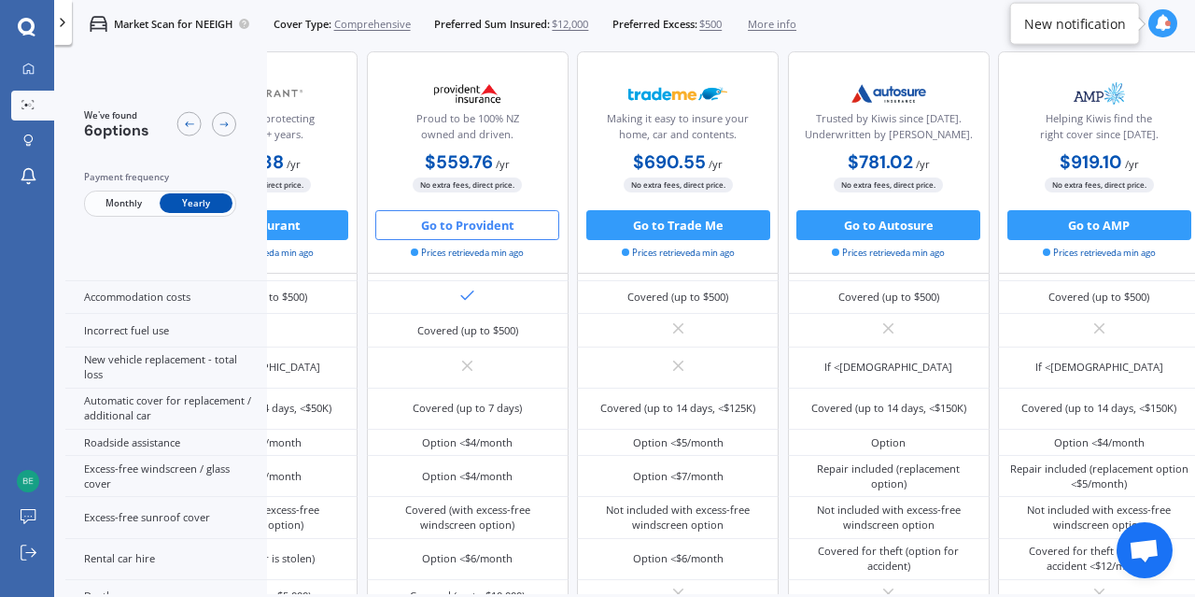
click at [502, 219] on button "Go to Provident" at bounding box center [467, 225] width 184 height 30
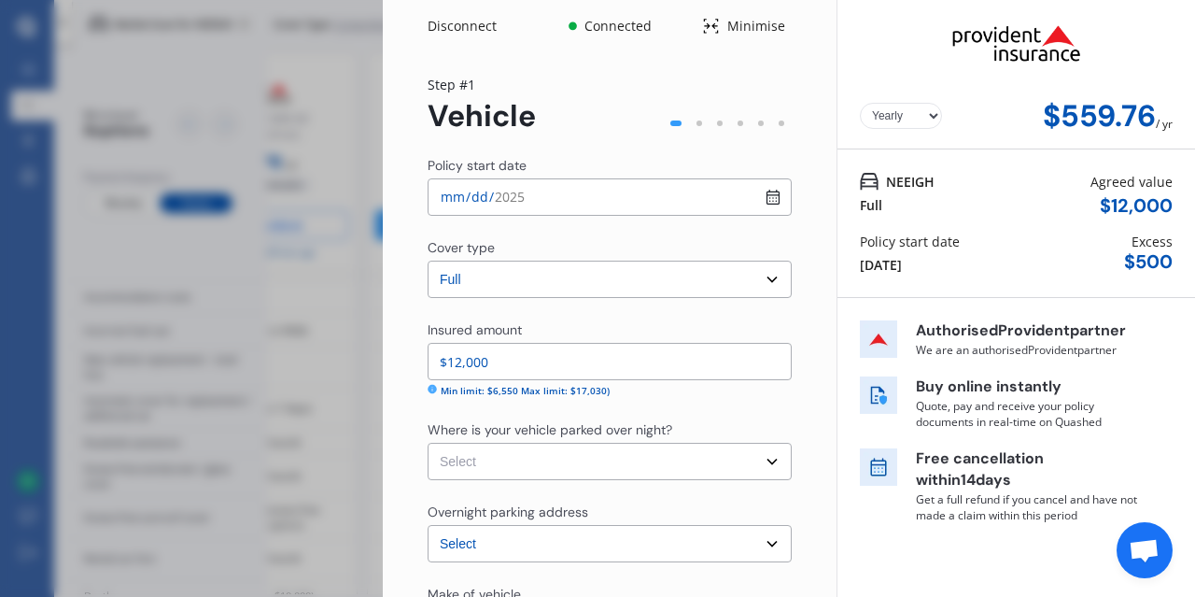
click at [1127, 203] on div "$ 12,000" at bounding box center [1136, 205] width 73 height 21
click at [1168, 195] on div "$ 12,000" at bounding box center [1136, 205] width 73 height 21
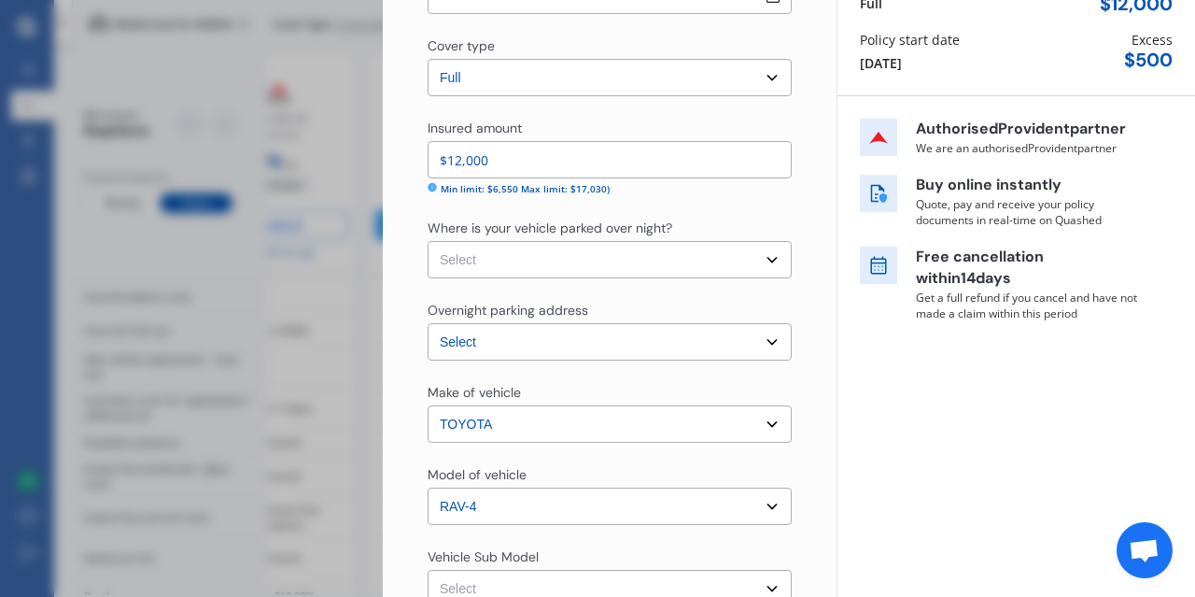
scroll to position [0, 0]
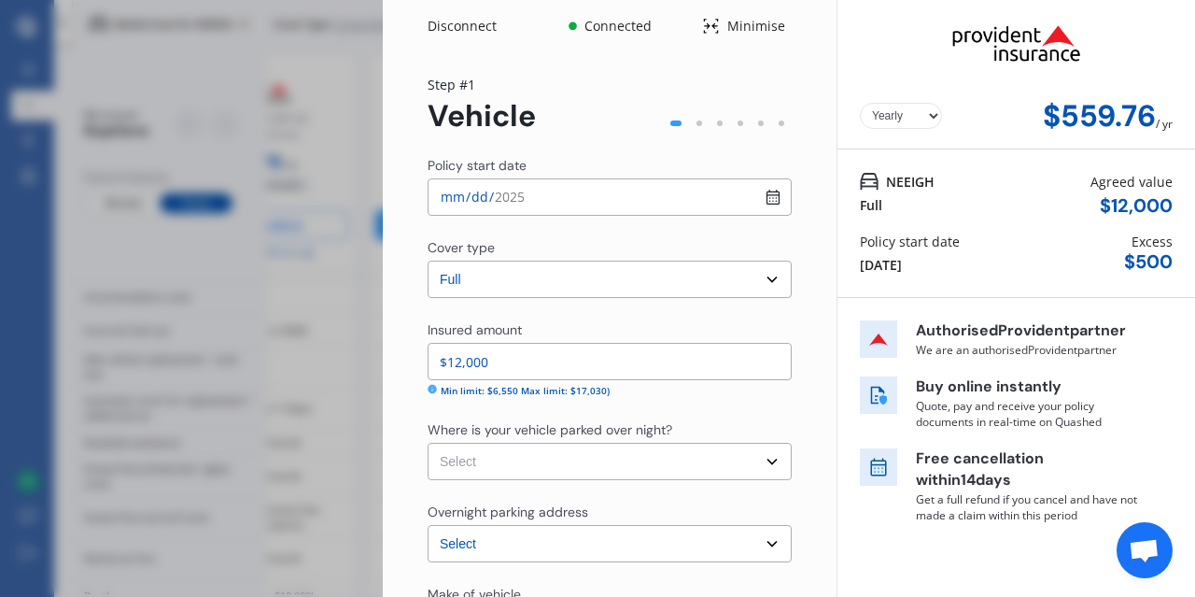
drag, startPoint x: 521, startPoint y: 358, endPoint x: 423, endPoint y: 356, distance: 98.1
click at [428, 356] on input "$12,000" at bounding box center [610, 361] width 364 height 37
type input "$15,300"
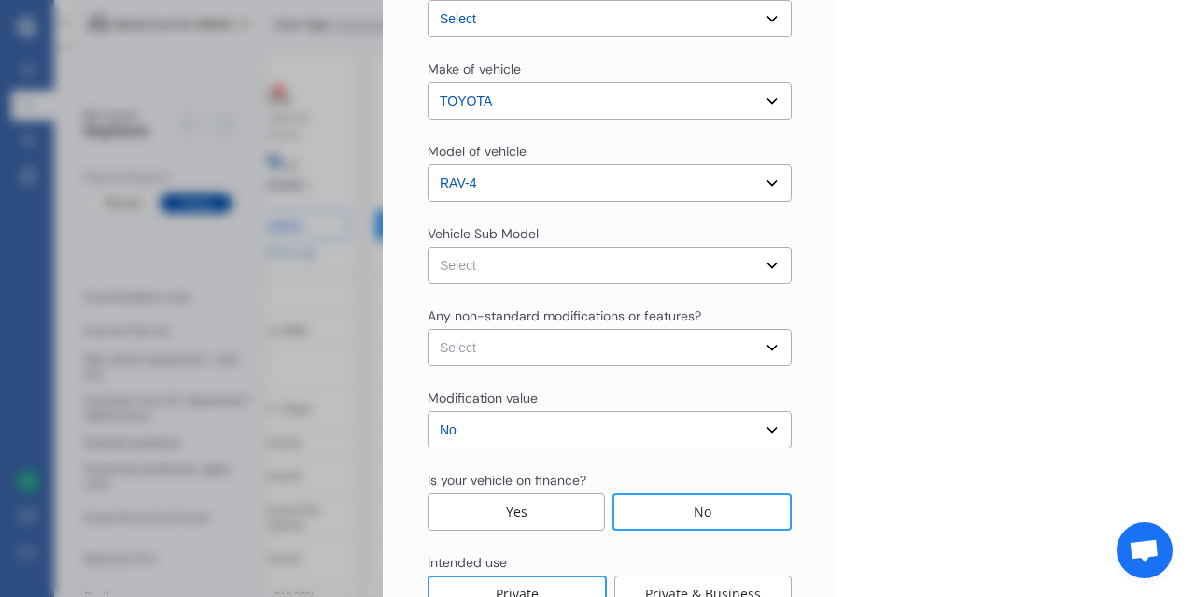
scroll to position [524, 0]
click at [428, 247] on select "Select RAV4 ACA33R Wagon 5dr Auto 4sp 4x4 2.4i" at bounding box center [610, 265] width 364 height 37
click at [773, 263] on select "Select RAV4 ACA33R Wagon 5dr Auto 4sp 4x4 2.4i" at bounding box center [610, 265] width 364 height 37
click at [428, 330] on select "Select None [MEDICAL_DATA] System(NOS) Roll Cage Full Racing Harness" at bounding box center [610, 348] width 364 height 37
select select "none"
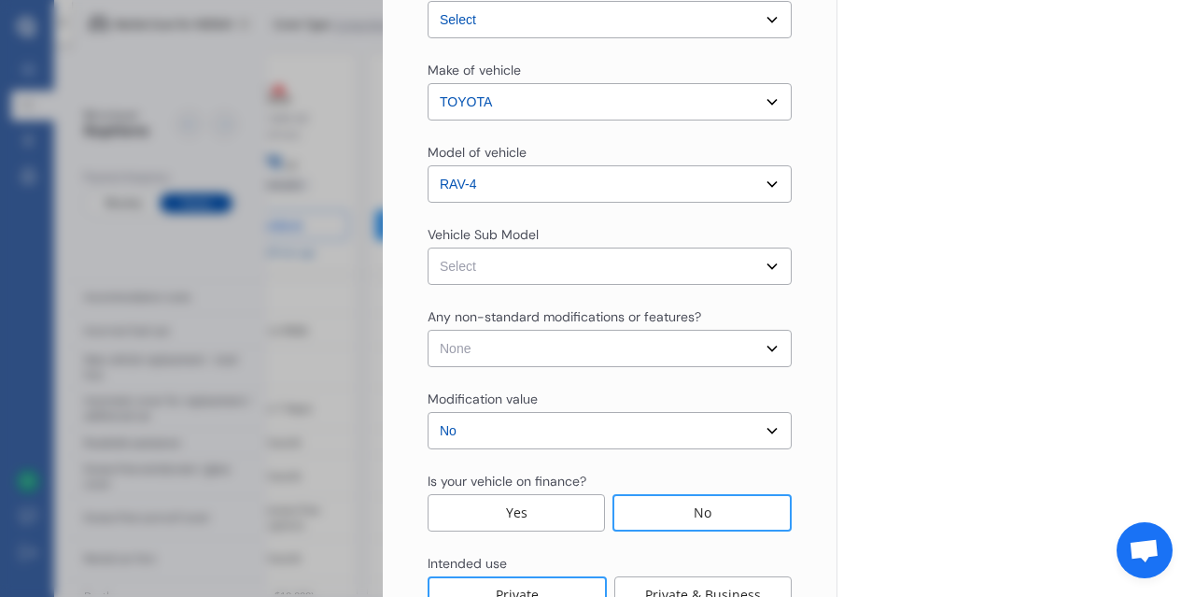
click option "None" at bounding box center [0, 0] width 0 height 0
click at [428, 247] on select "Select RAV4 ACA33R Wagon 5dr Auto 4sp 4x4 2.4i" at bounding box center [610, 265] width 364 height 37
select select "NZVTOYO2013AEDP"
click option "RAV4 ACA33R Wagon 5dr Auto 4sp 4x4 2.4i" at bounding box center [0, 0] width 0 height 0
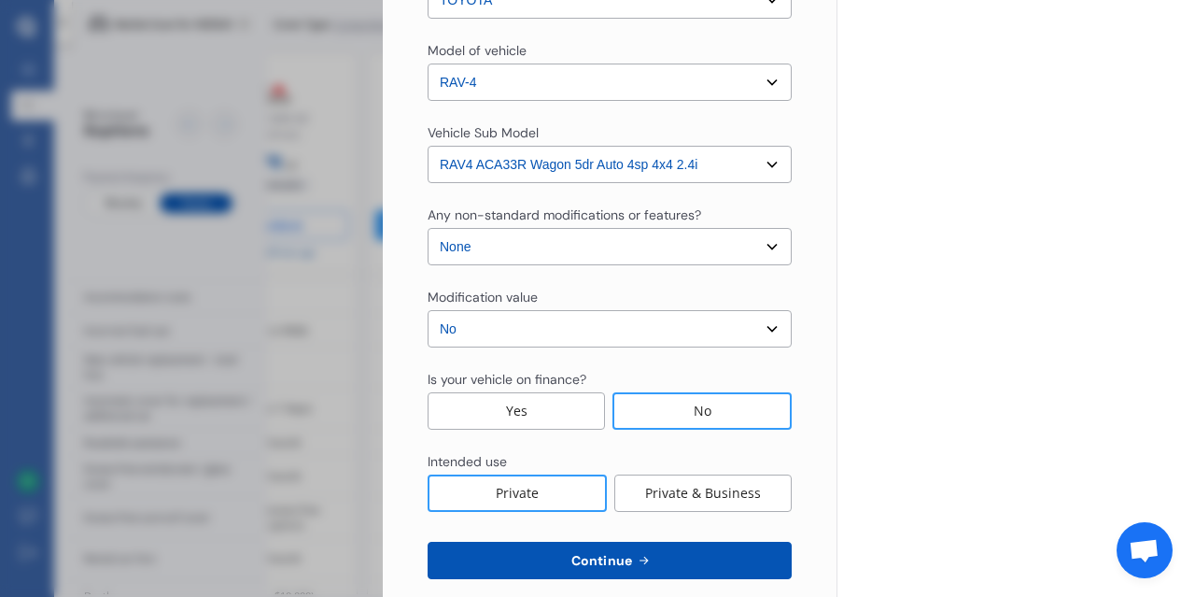
scroll to position [652, 0]
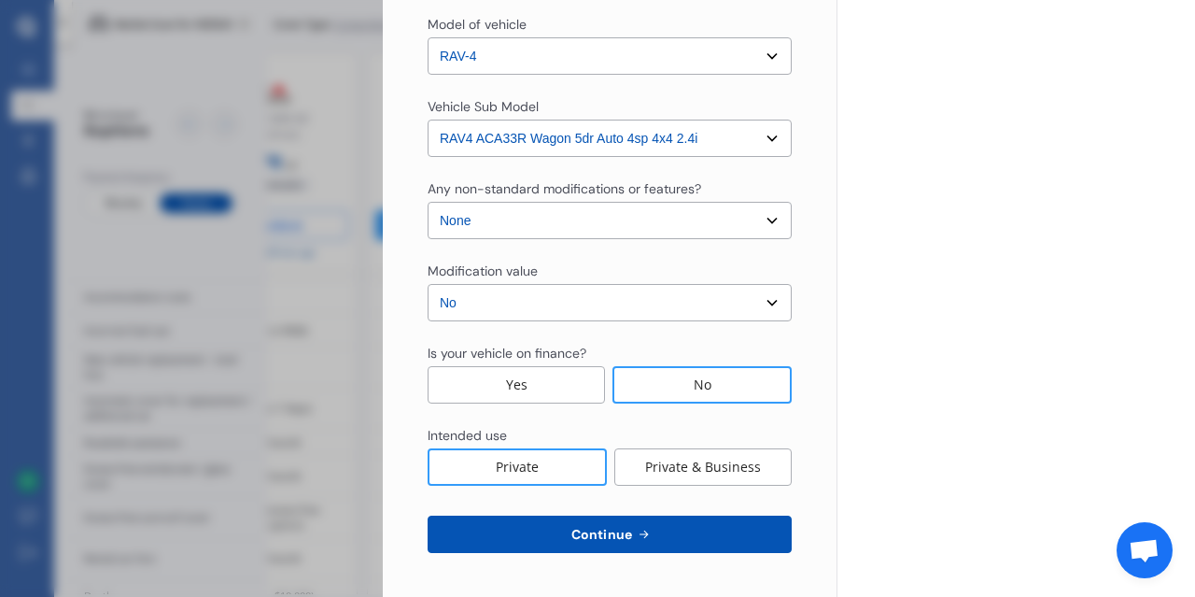
click at [632, 529] on span "Continue" at bounding box center [602, 534] width 68 height 15
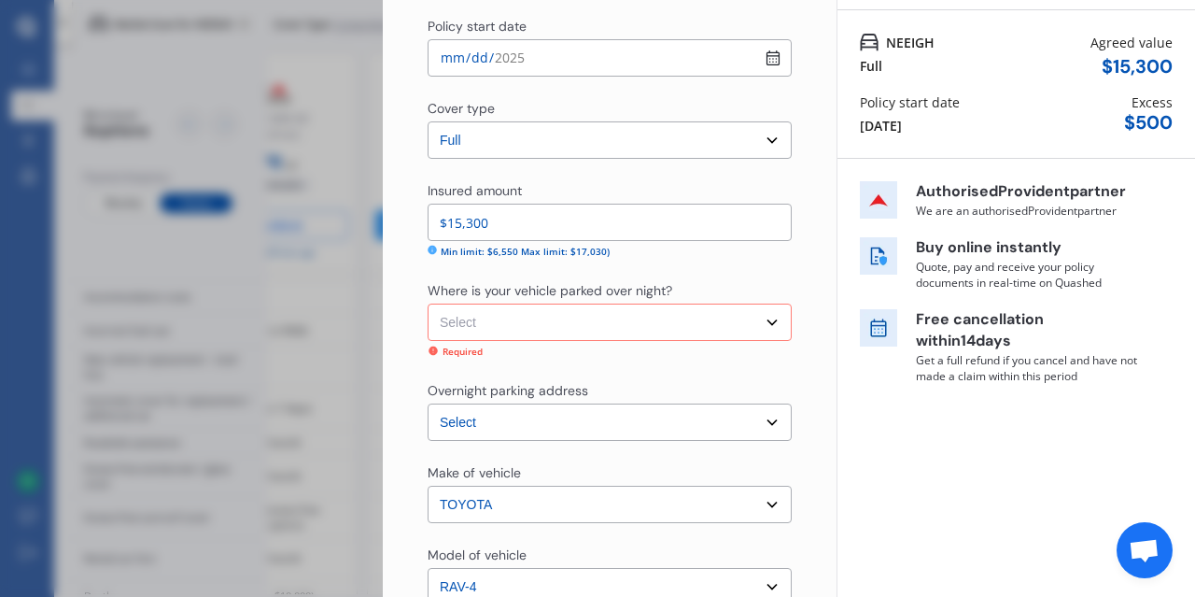
scroll to position [132, 0]
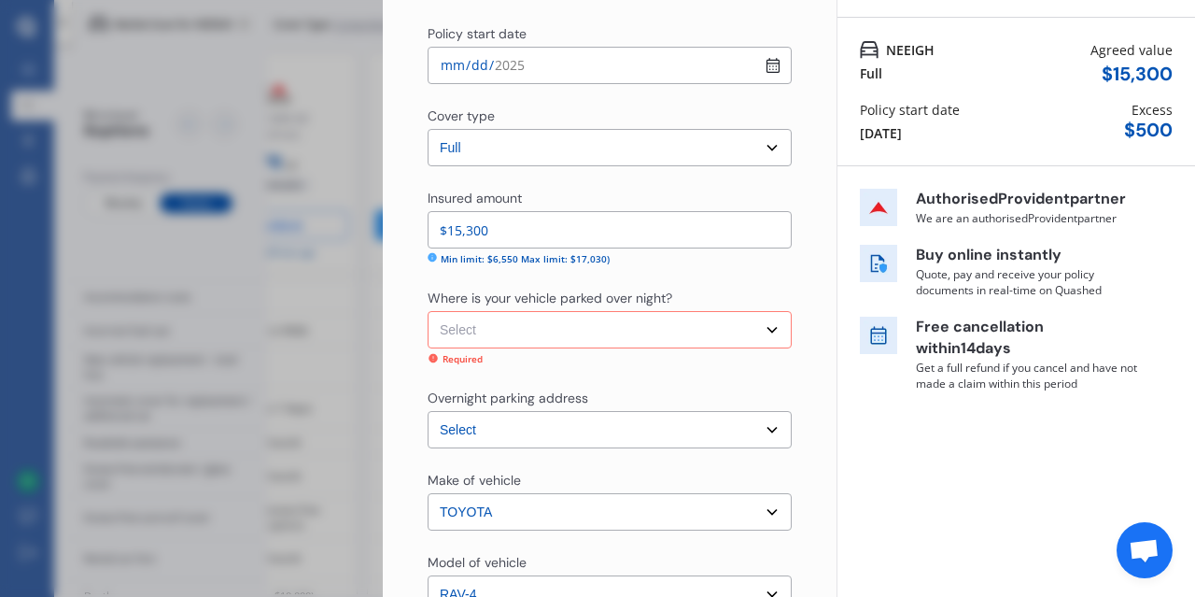
click at [428, 311] on select "Select Garage (fully enclosed) Off Street Parking Other" at bounding box center [610, 329] width 364 height 37
select select "OFF-STREET"
click option "Off Street Parking" at bounding box center [0, 0] width 0 height 0
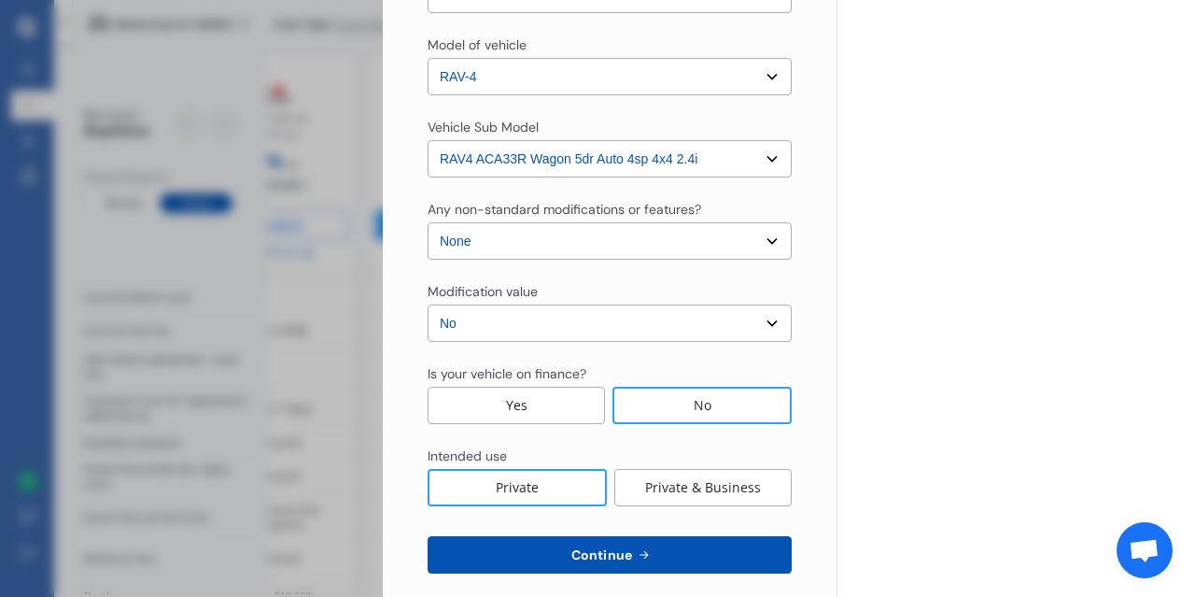
scroll to position [652, 0]
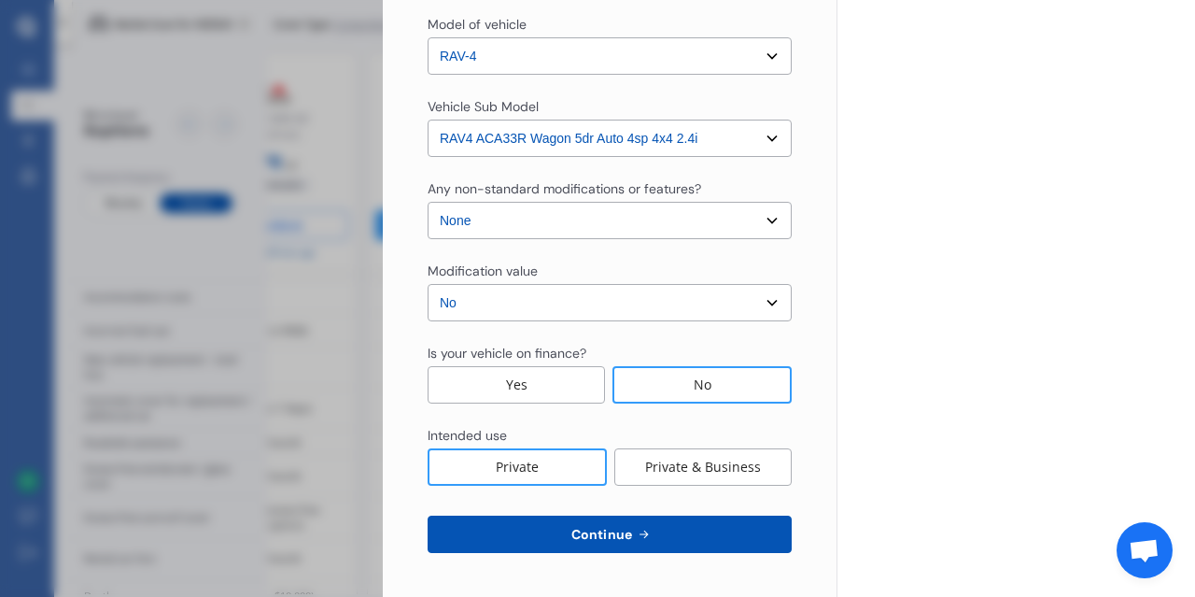
click at [707, 535] on button "Continue" at bounding box center [610, 533] width 364 height 37
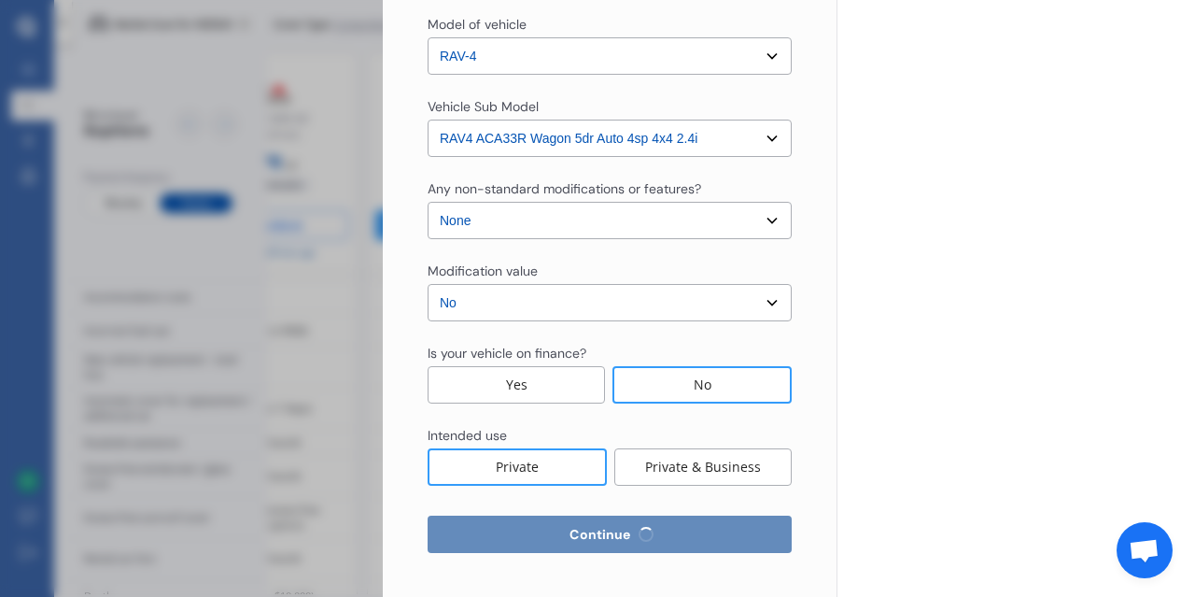
scroll to position [506, 0]
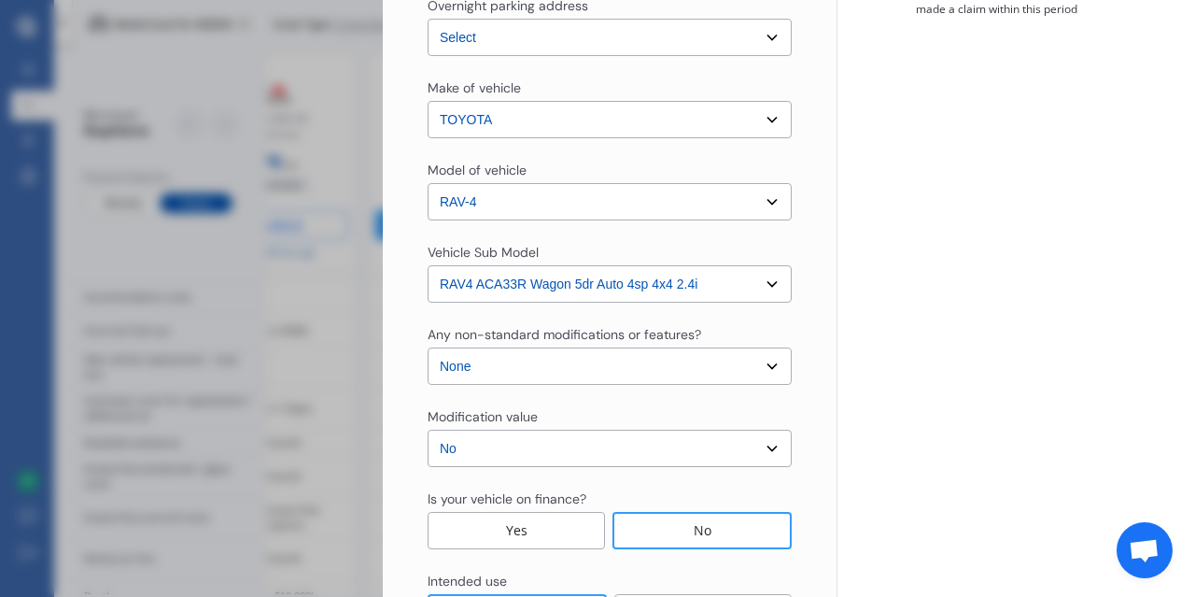
select select "14"
select select "08"
select select "1957"
select select "NZ_FULL"
select select "0"
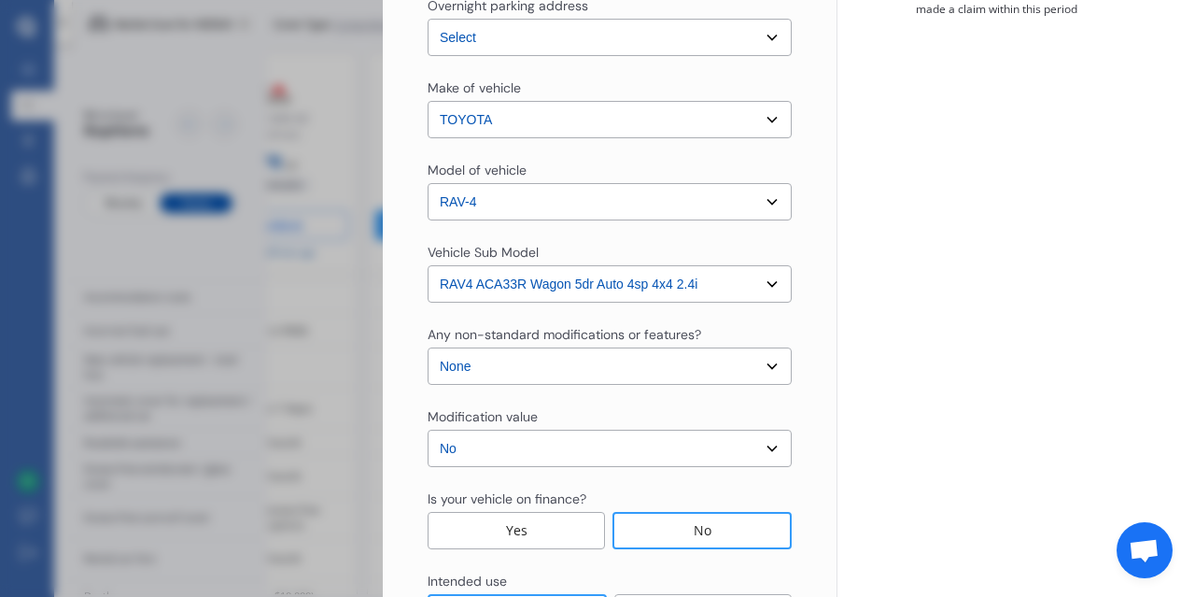
select select "25"
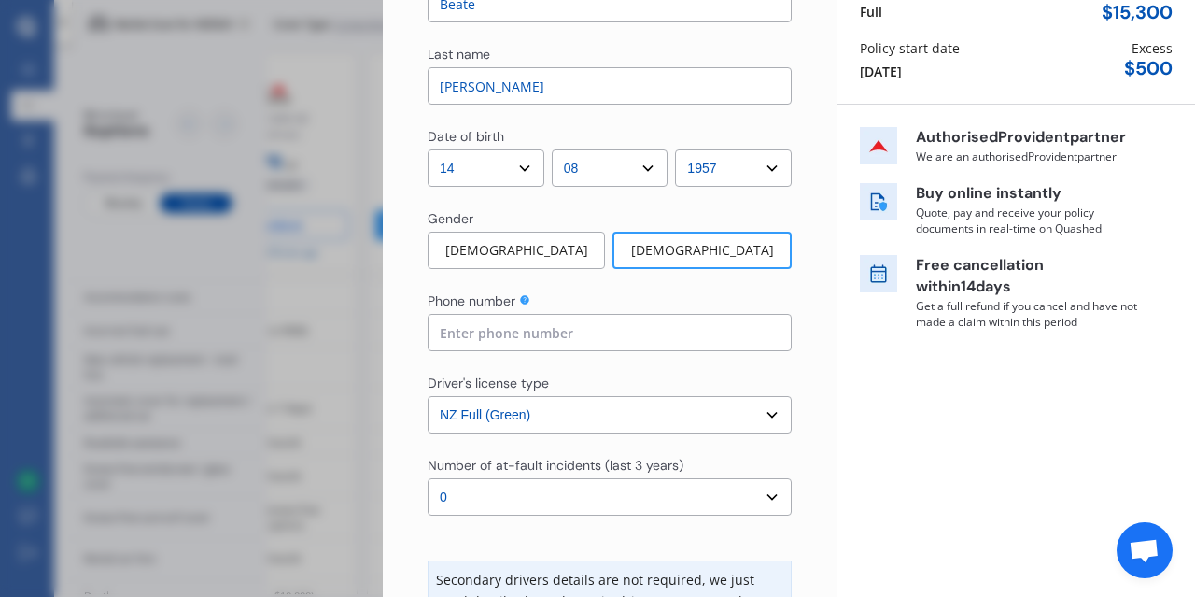
scroll to position [208, 0]
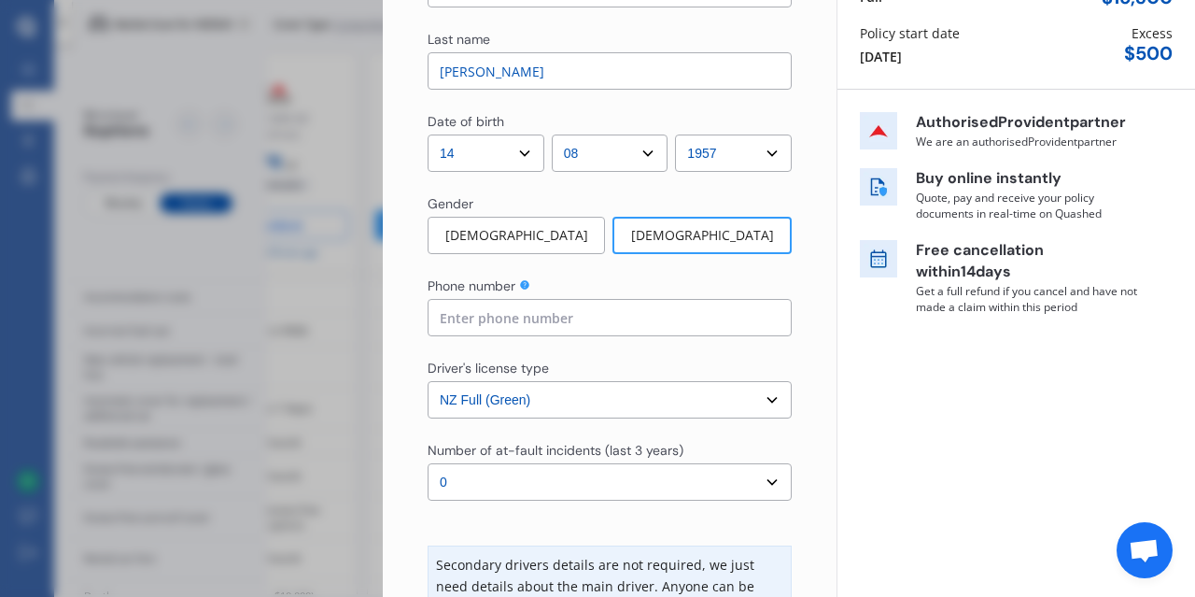
click at [466, 313] on input at bounding box center [610, 317] width 364 height 37
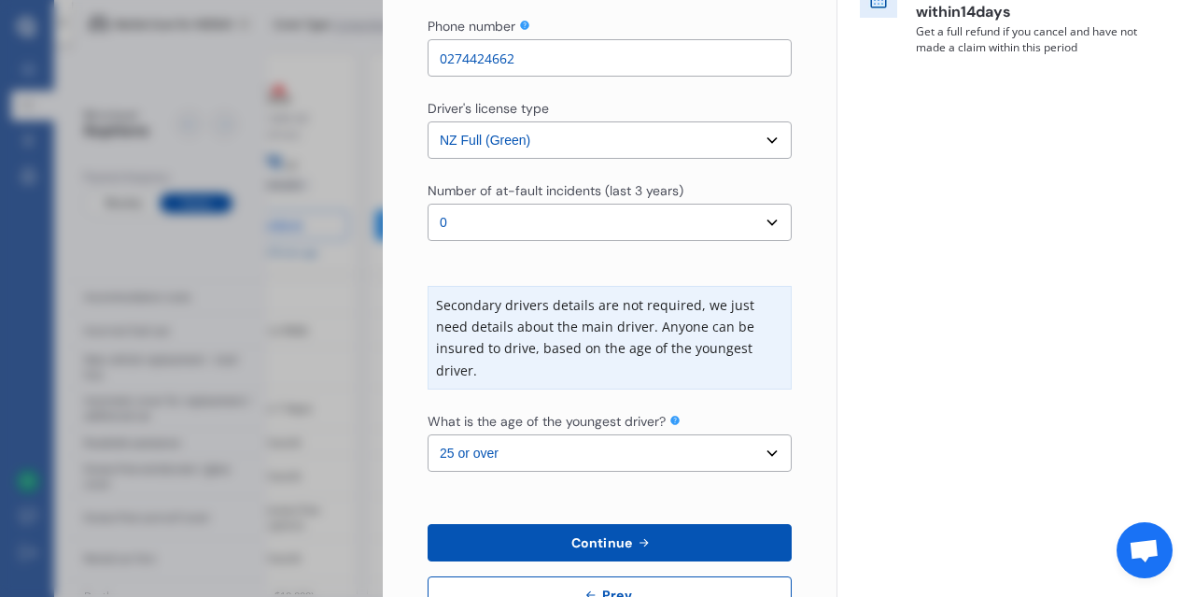
scroll to position [506, 0]
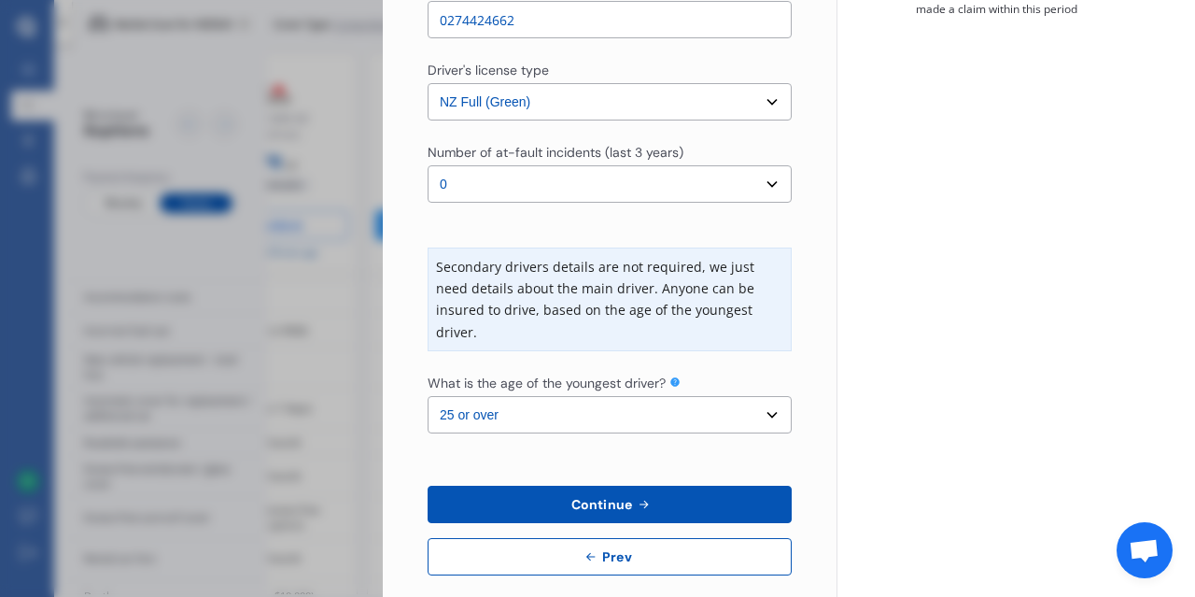
type input "0274424662"
click at [661, 486] on button "Continue" at bounding box center [610, 504] width 364 height 37
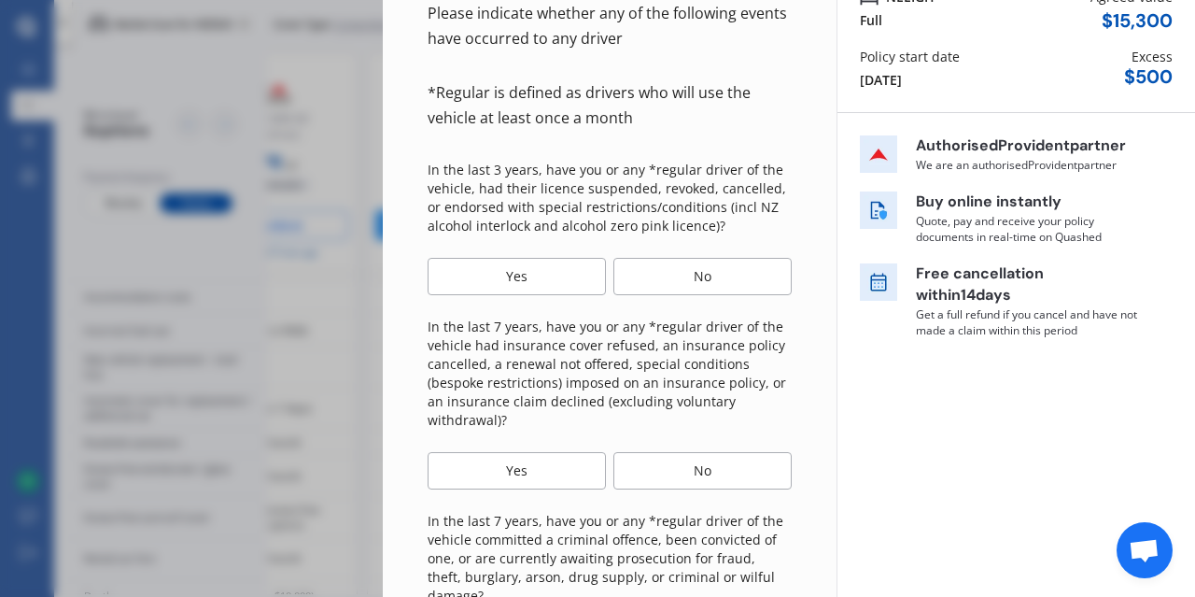
scroll to position [191, 0]
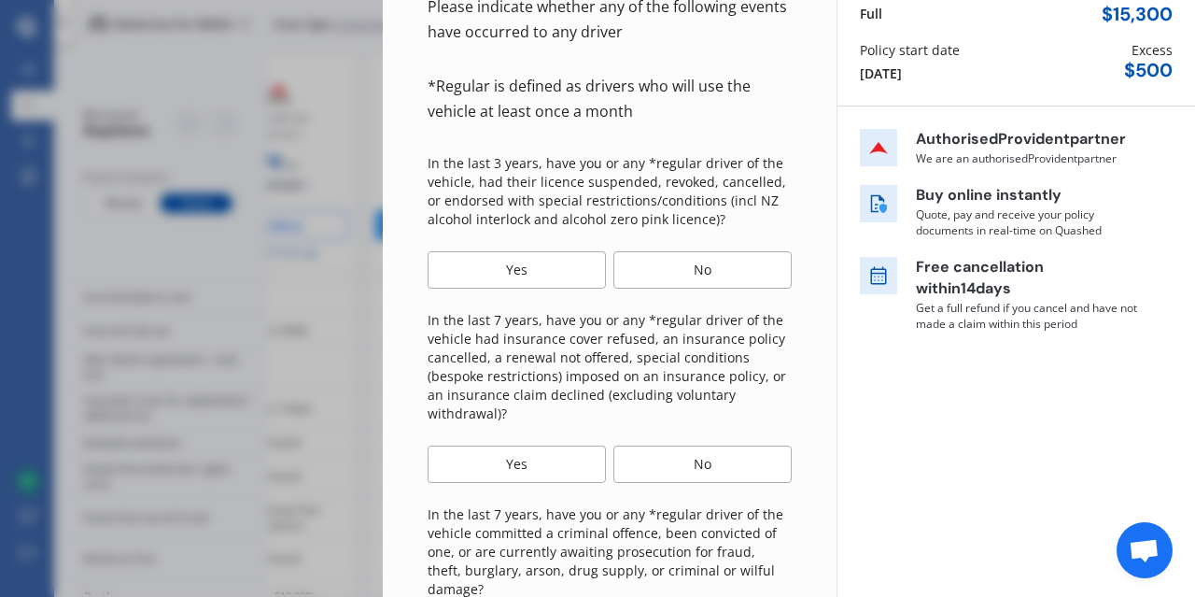
click at [689, 266] on div "No" at bounding box center [702, 269] width 178 height 37
click at [705, 458] on div "No" at bounding box center [702, 463] width 178 height 37
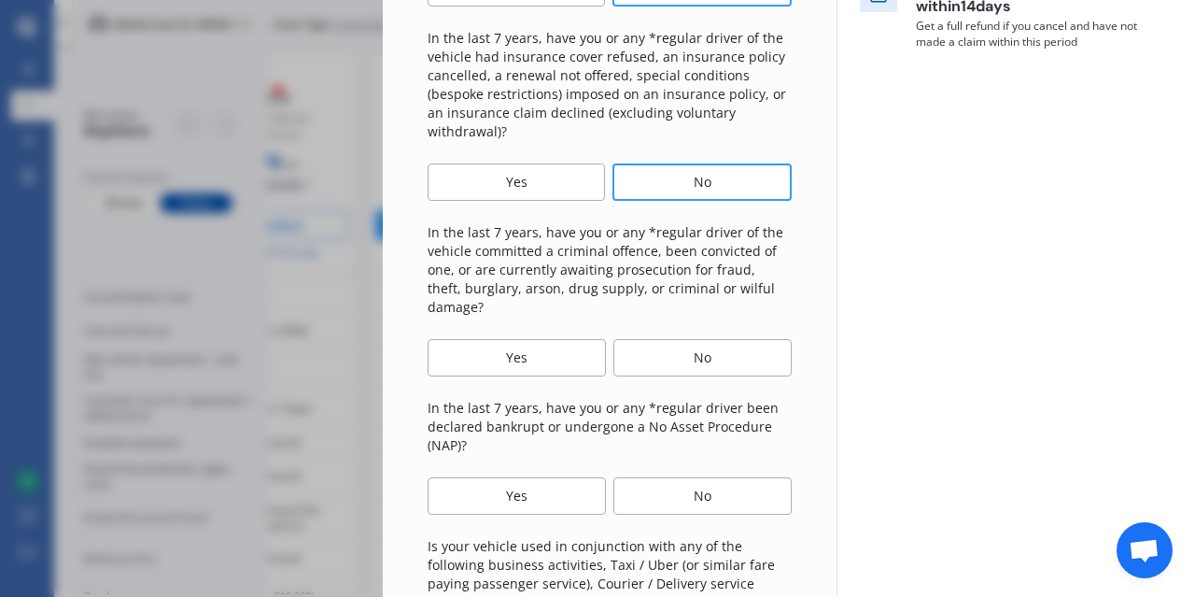
scroll to position [477, 0]
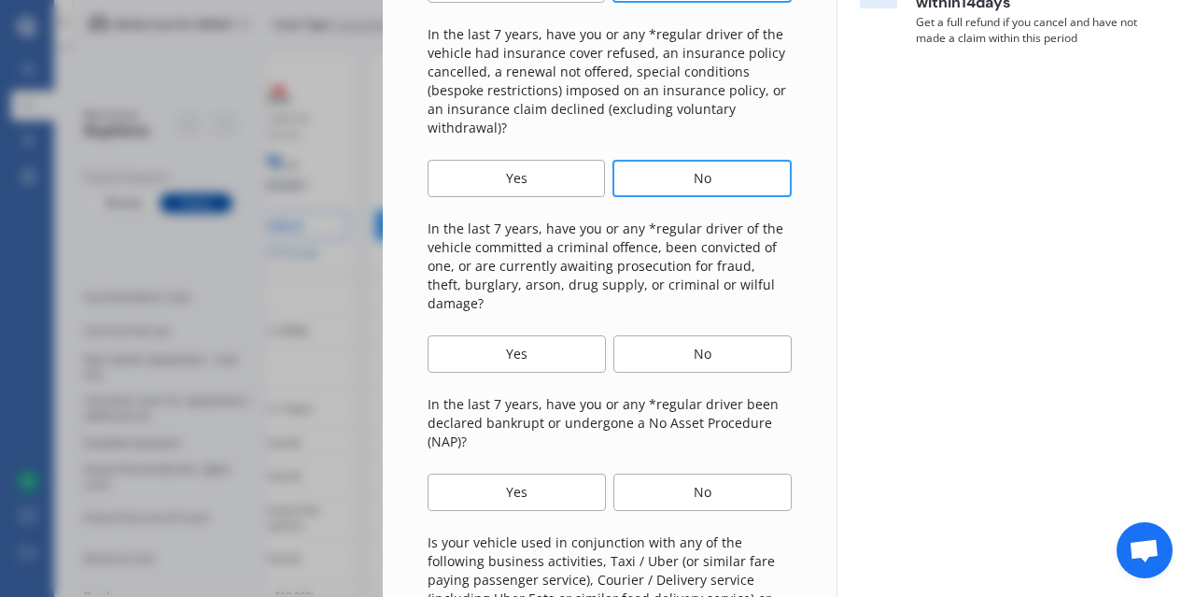
click at [711, 335] on div "No" at bounding box center [702, 353] width 178 height 37
click at [709, 473] on div "No" at bounding box center [702, 491] width 178 height 37
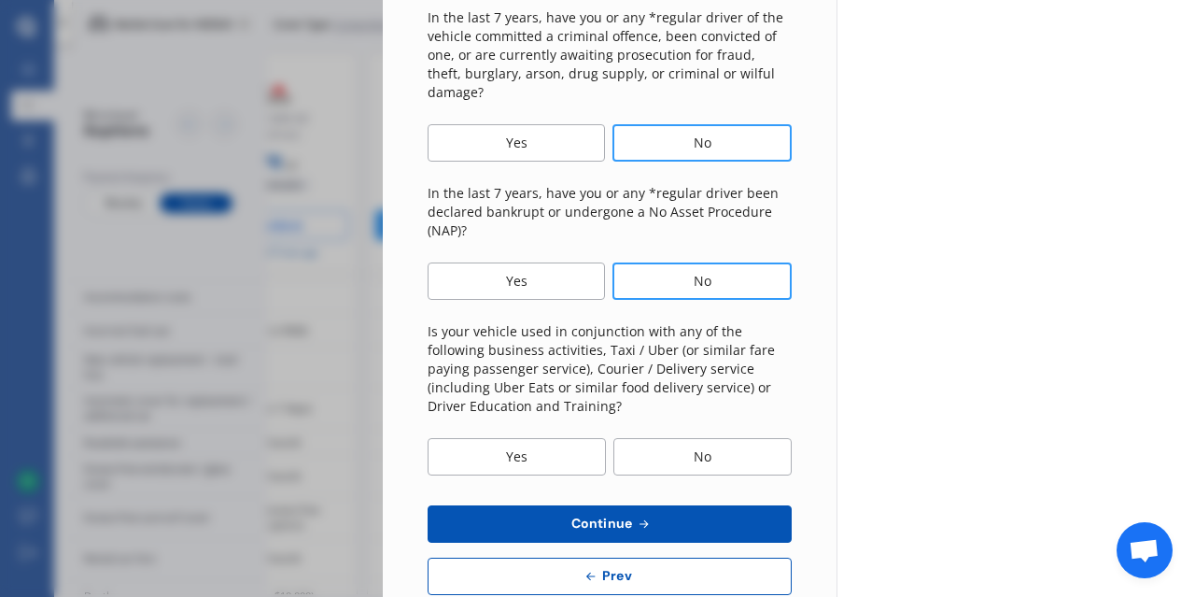
scroll to position [712, 0]
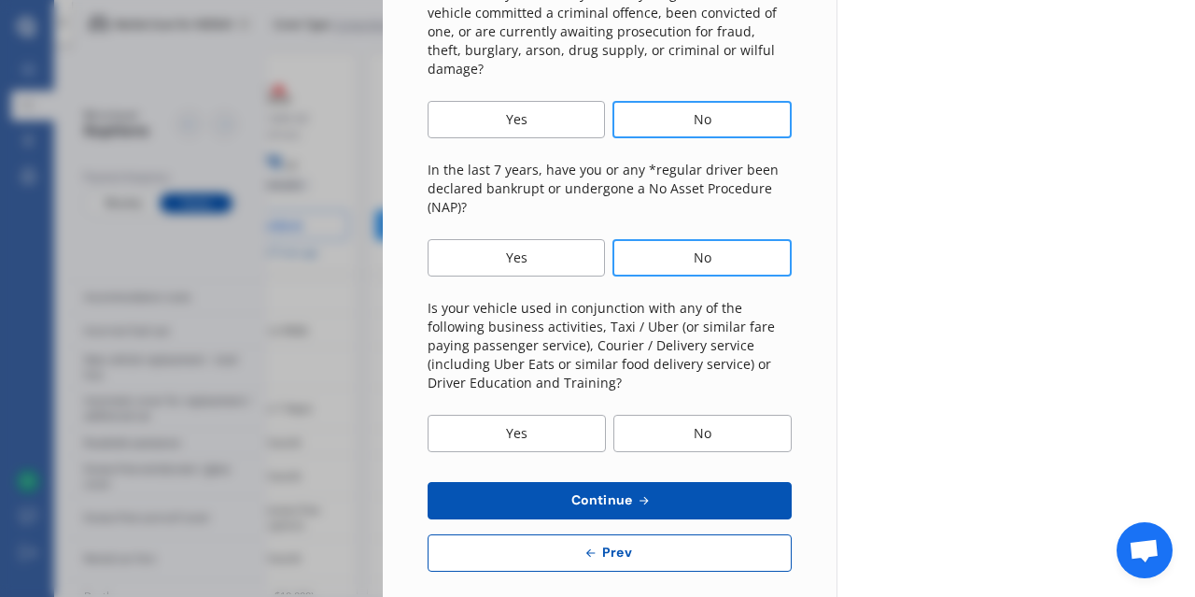
click at [706, 415] on div "No" at bounding box center [702, 433] width 178 height 37
click at [681, 482] on button "Continue" at bounding box center [610, 500] width 364 height 37
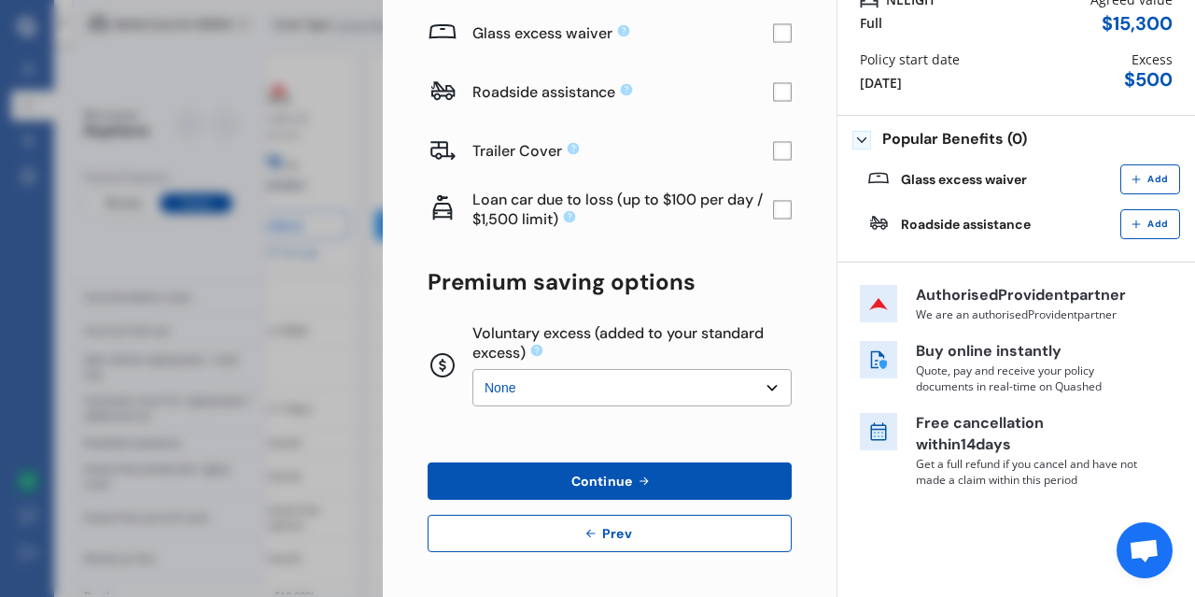
scroll to position [0, 0]
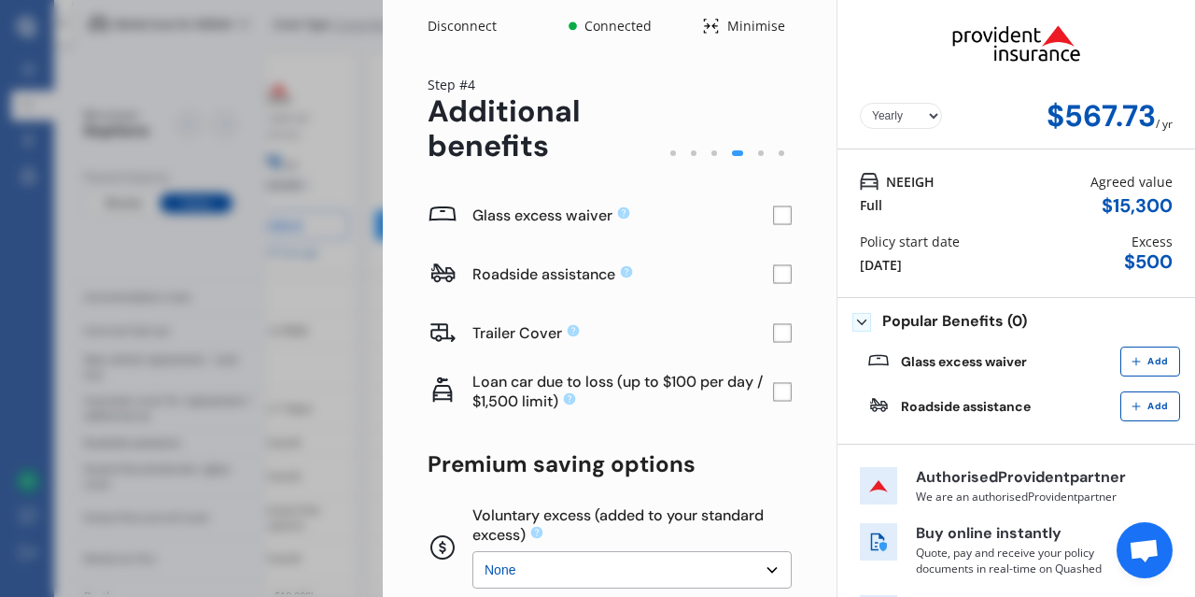
click at [782, 215] on rect at bounding box center [782, 215] width 19 height 19
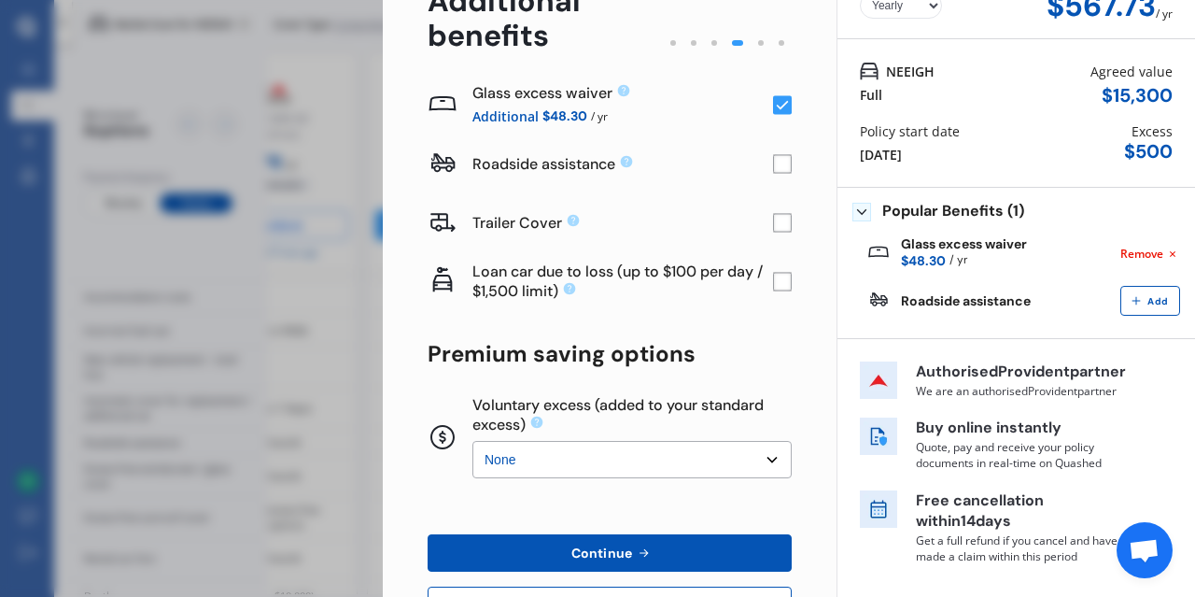
scroll to position [108, 0]
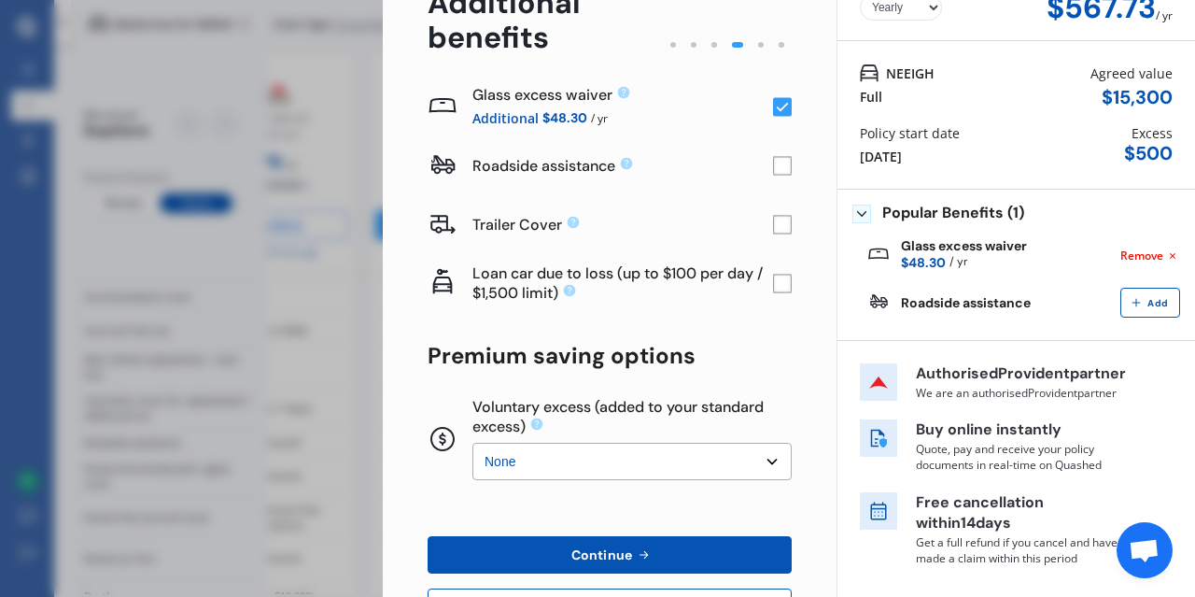
click at [792, 285] on rect at bounding box center [782, 284] width 19 height 19
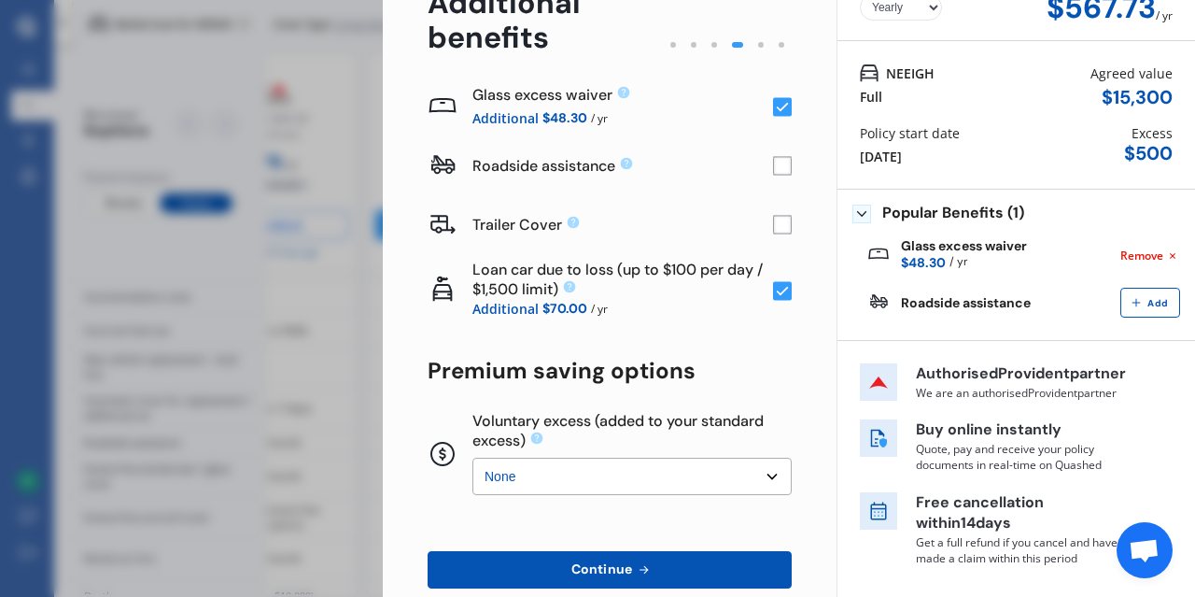
click at [792, 285] on rect at bounding box center [782, 290] width 19 height 19
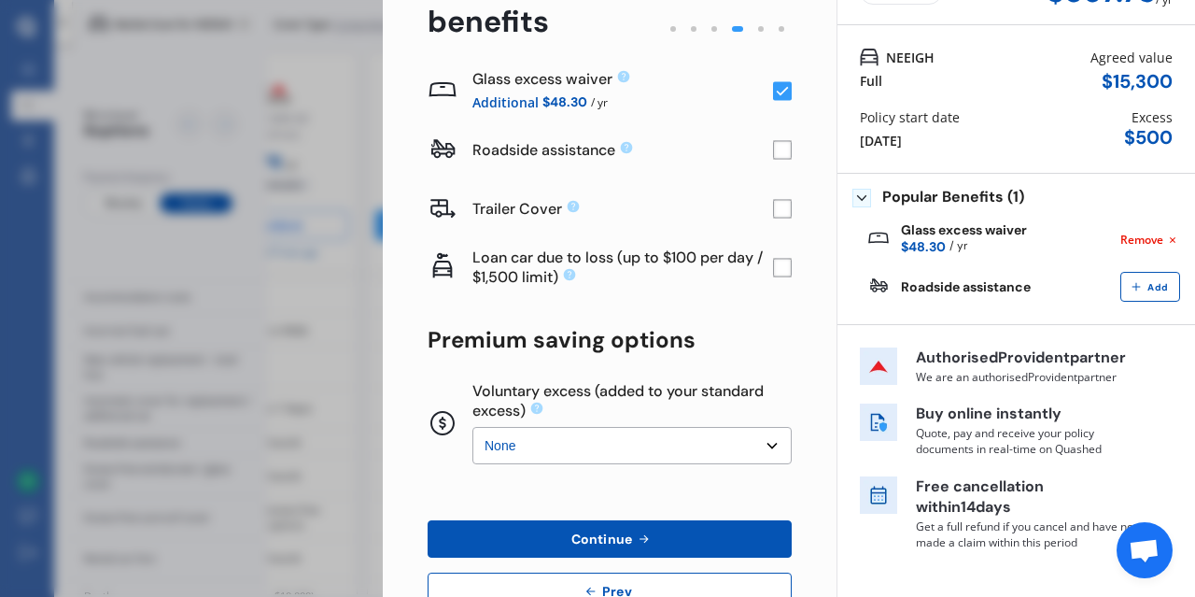
scroll to position [125, 0]
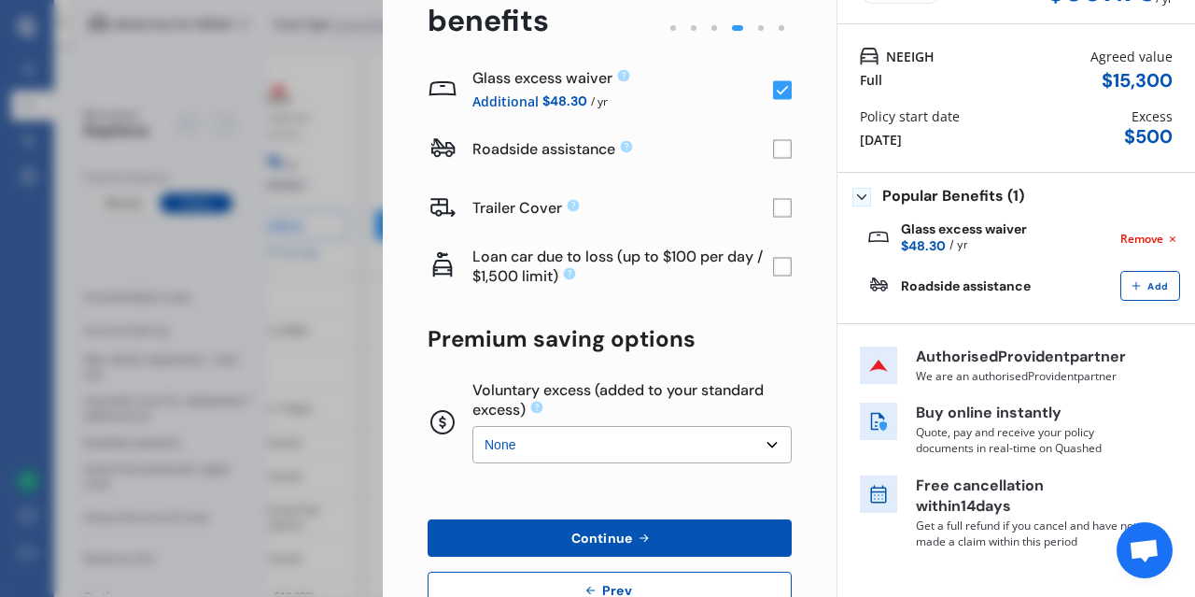
click at [792, 272] on rect at bounding box center [782, 267] width 19 height 19
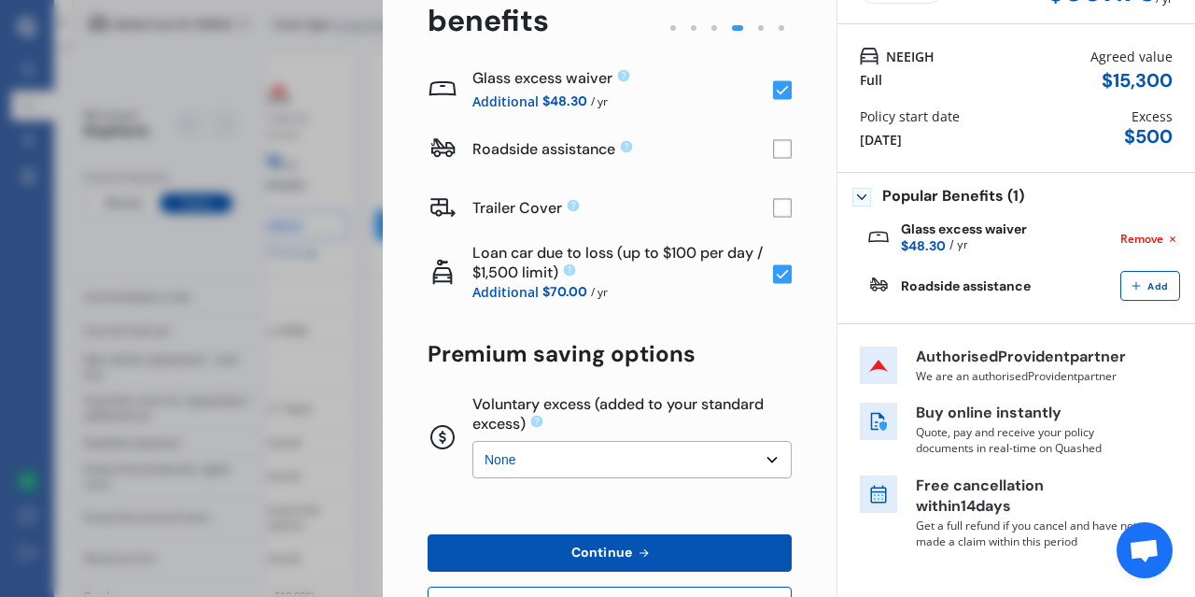
click at [472, 441] on select "None $200 $450 $700 $950 $1,200 $1,700" at bounding box center [631, 459] width 319 height 37
click option "$200" at bounding box center [0, 0] width 0 height 0
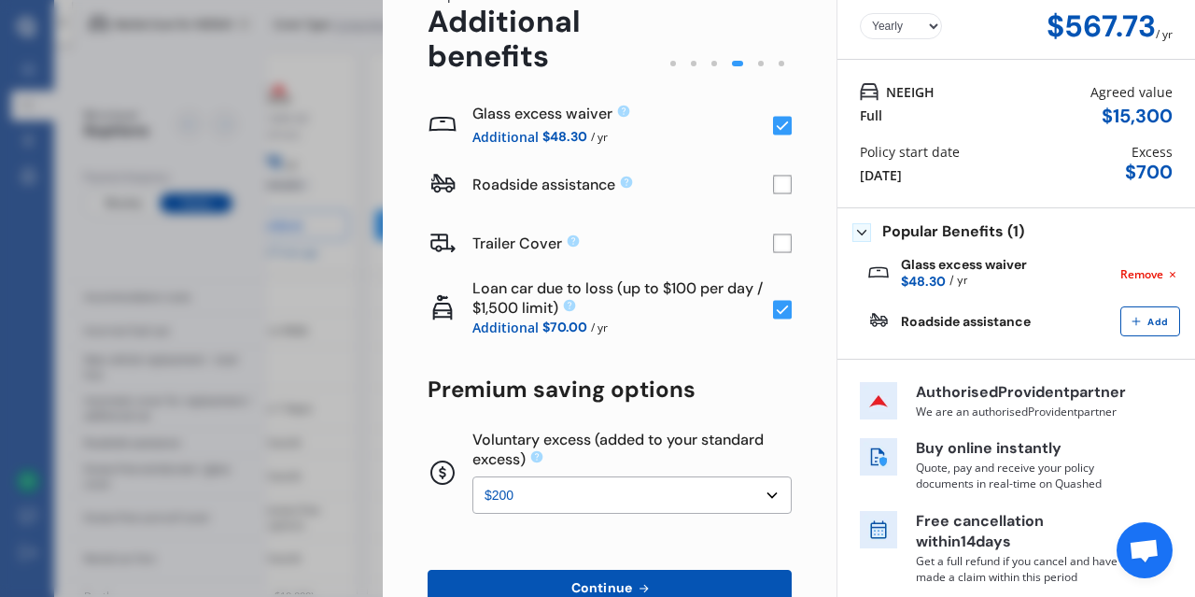
scroll to position [58, 0]
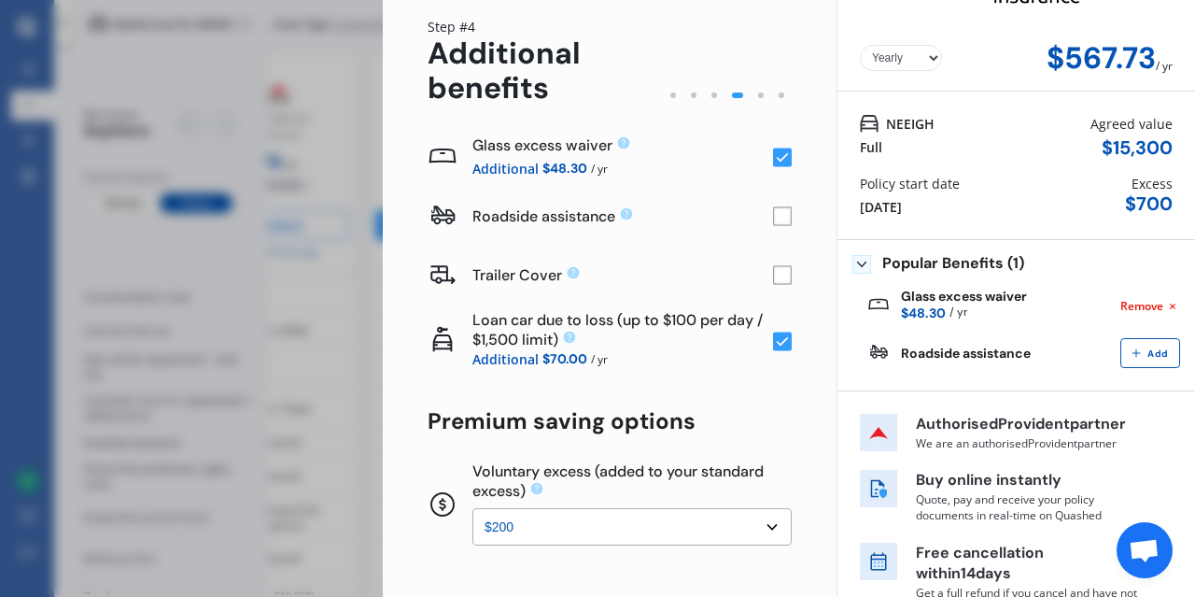
click at [472, 508] on select "None $200 $450 $700 $950 $1,200 $1,700" at bounding box center [631, 526] width 319 height 37
select select "0"
click option "None" at bounding box center [0, 0] width 0 height 0
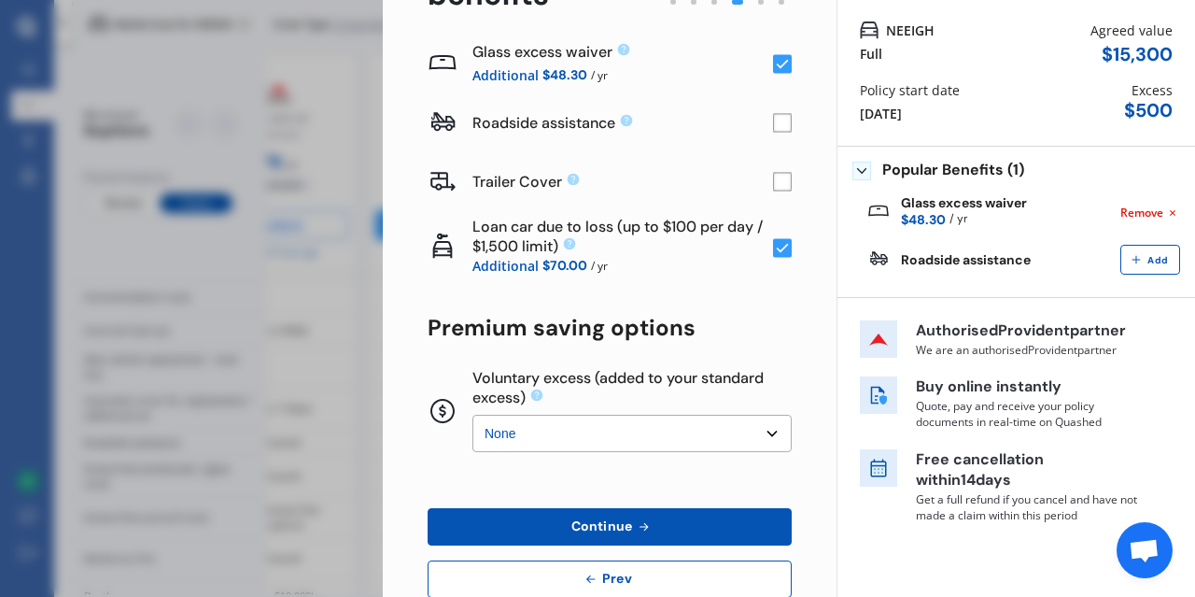
scroll to position [164, 0]
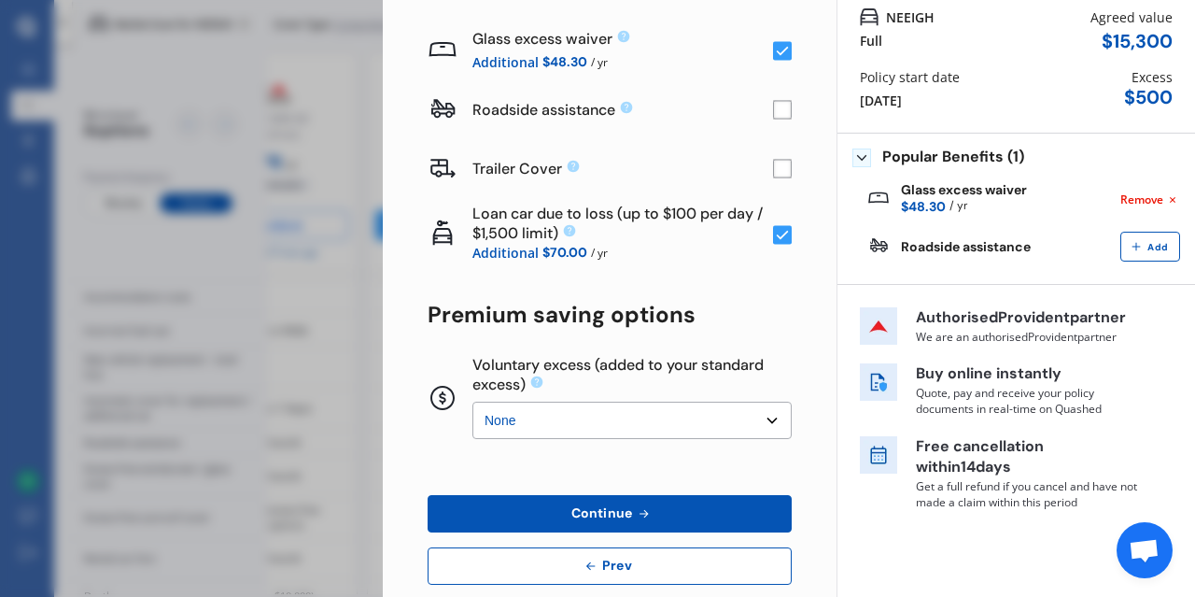
click at [688, 495] on button "Continue" at bounding box center [610, 513] width 364 height 37
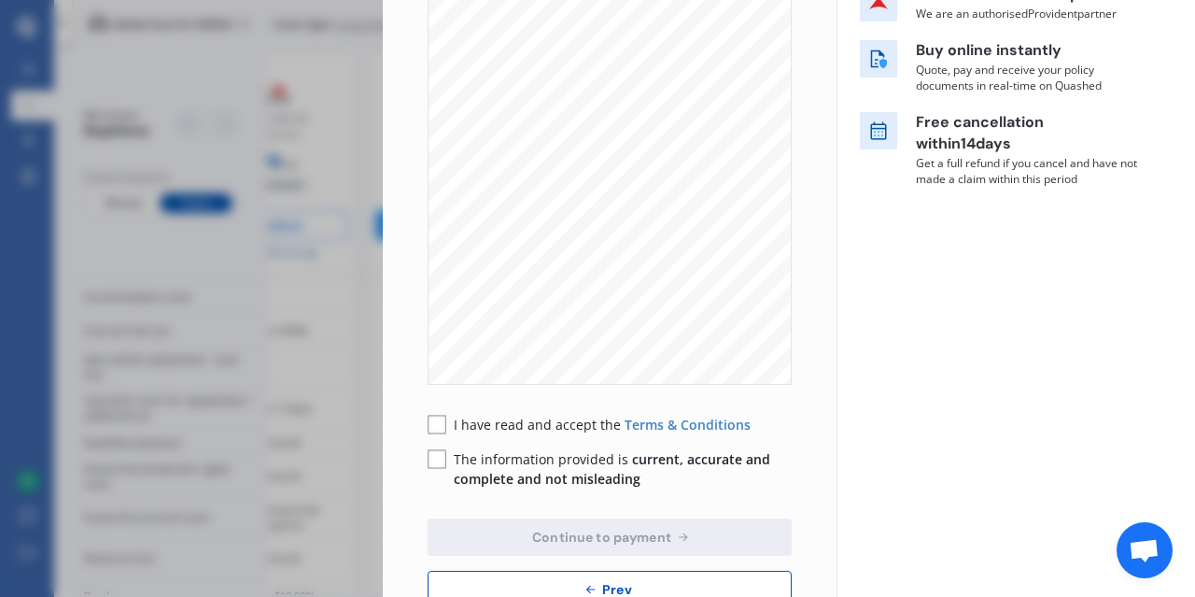
scroll to position [392, 0]
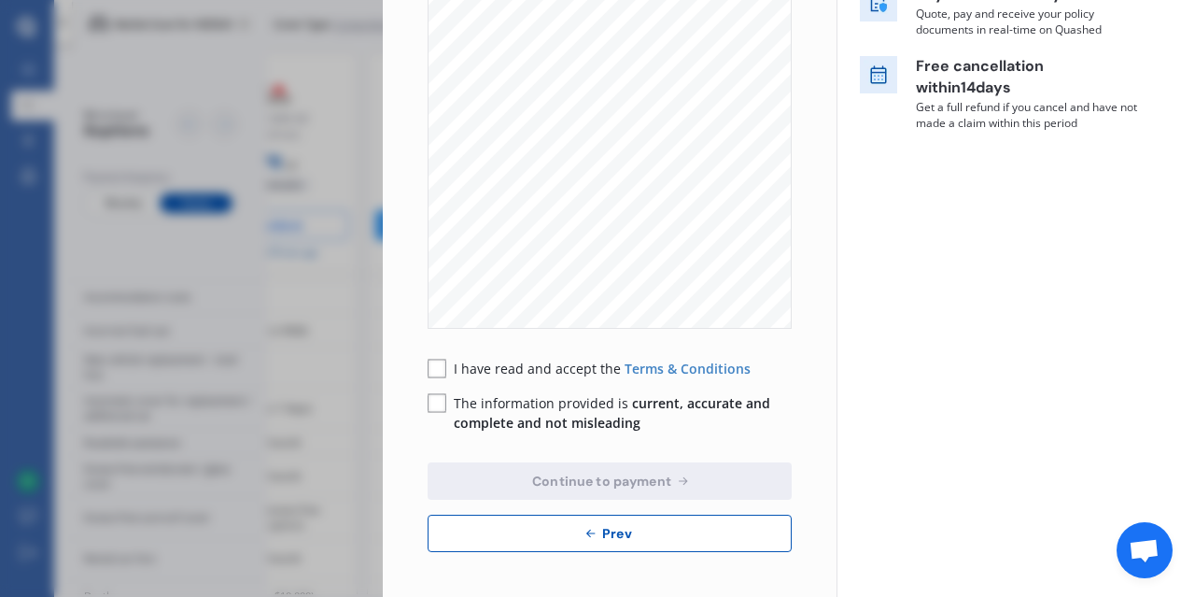
click at [628, 528] on span "Prev" at bounding box center [617, 533] width 37 height 15
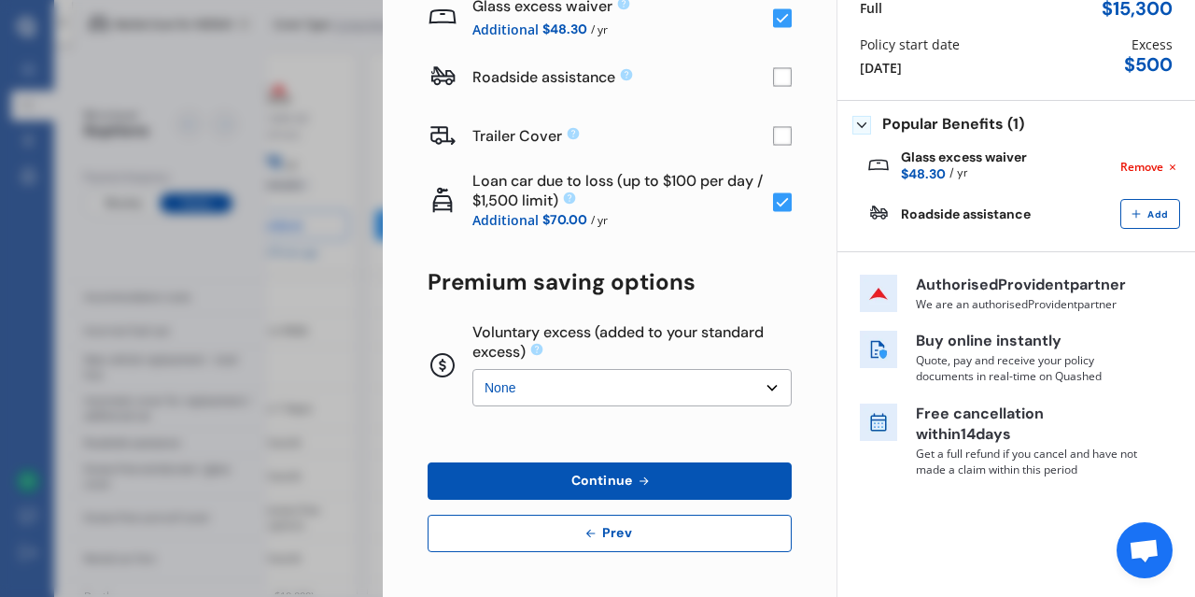
scroll to position [164, 0]
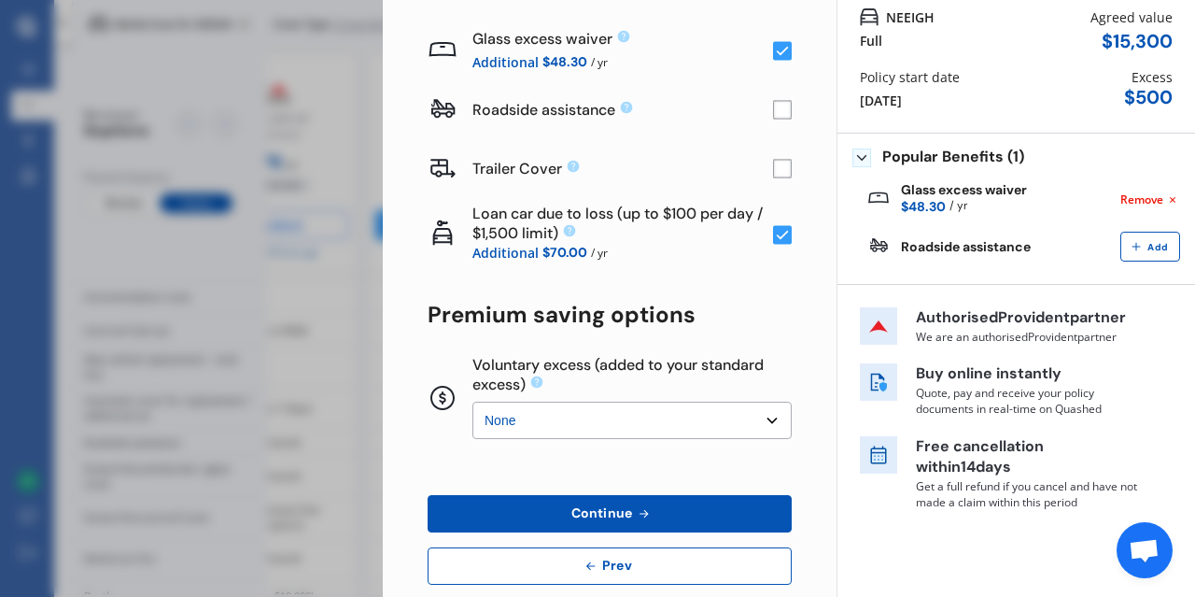
click at [792, 227] on rect at bounding box center [782, 234] width 19 height 19
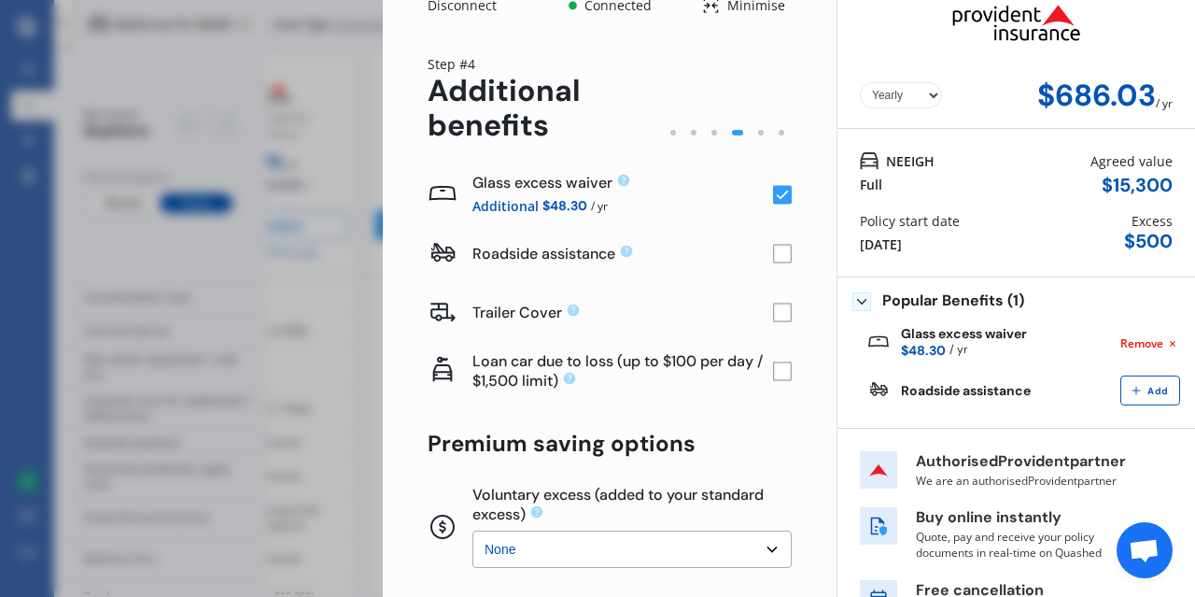
scroll to position [0, 0]
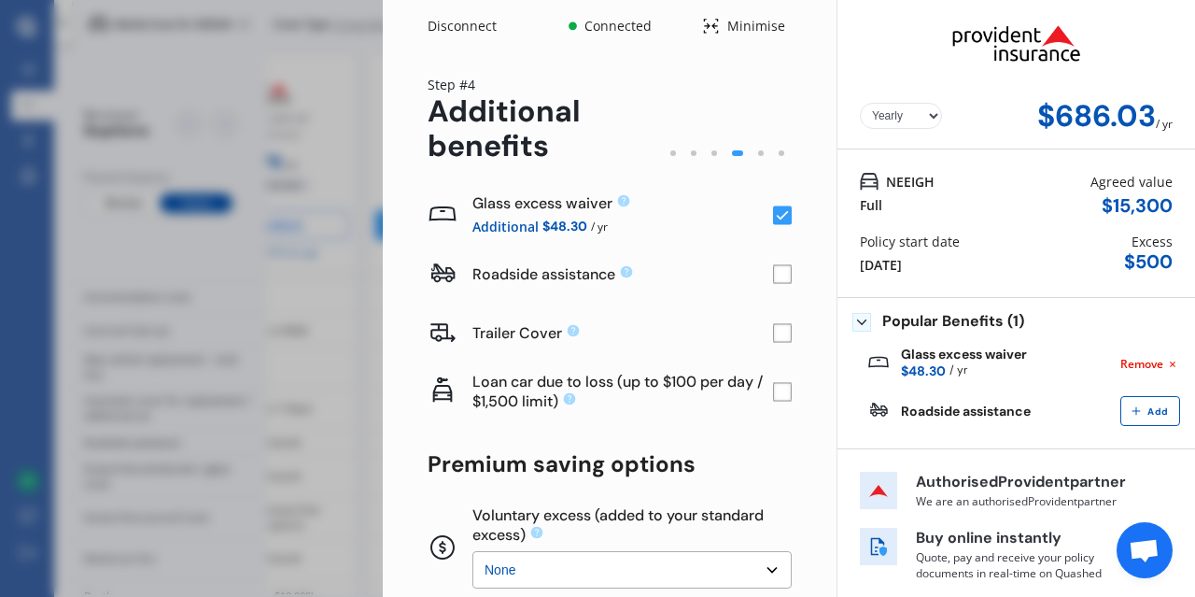
click at [860, 103] on select "Yearly Monthly" at bounding box center [901, 116] width 82 height 26
click option "Monthly" at bounding box center [0, 0] width 0 height 0
click at [860, 103] on select "Yearly Monthly" at bounding box center [901, 116] width 82 height 26
select select "Yearly"
click option "Yearly" at bounding box center [0, 0] width 0 height 0
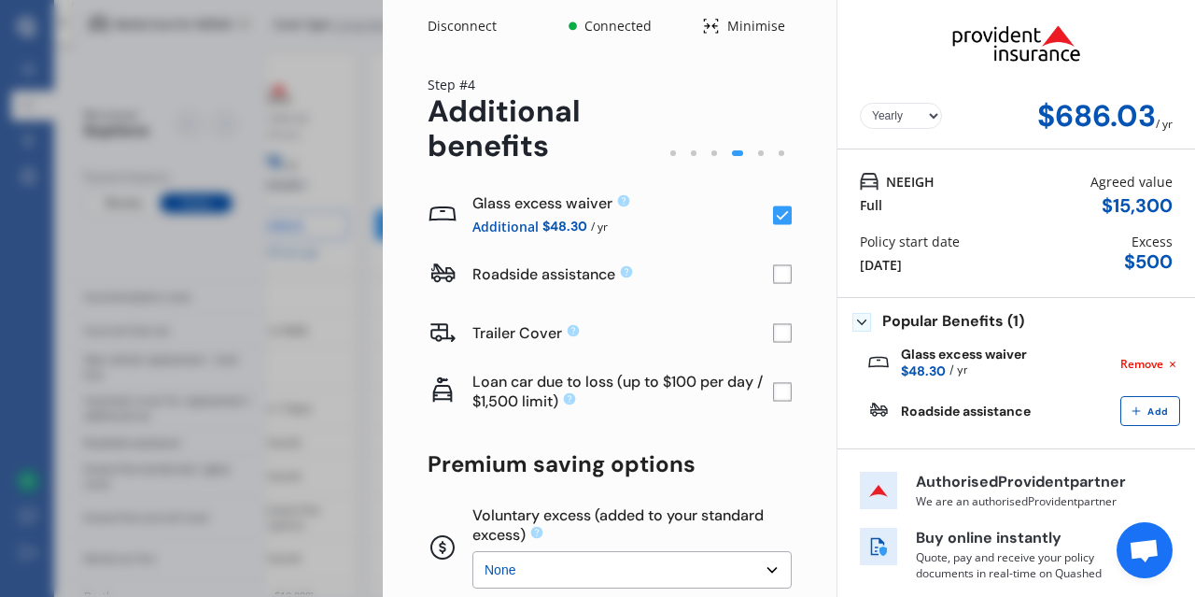
click at [947, 263] on div "Policy start date [DATE]" at bounding box center [910, 253] width 100 height 43
drag, startPoint x: 935, startPoint y: 262, endPoint x: 856, endPoint y: 264, distance: 78.5
click at [856, 264] on div "NEEIGH Full Agreed value $ 15,300 Policy start date [DATE] Excess $ 500" at bounding box center [1017, 223] width 358 height 148
click at [902, 264] on div "[DATE]" at bounding box center [881, 265] width 42 height 20
click at [1024, 249] on div "Policy start date [DATE] Excess $ 500" at bounding box center [1016, 253] width 313 height 43
